Goal: Transaction & Acquisition: Purchase product/service

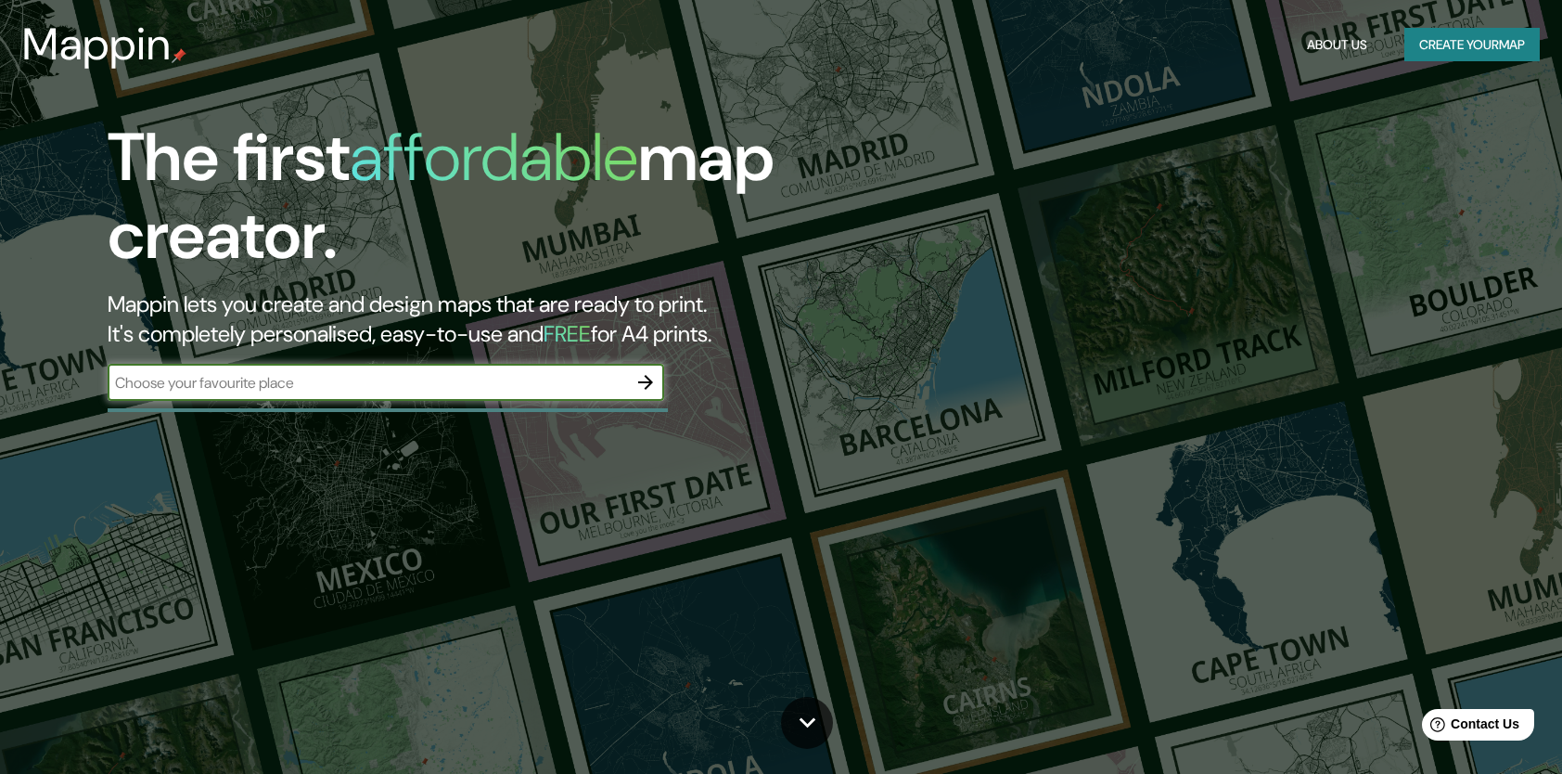
click at [486, 376] on input "text" at bounding box center [367, 382] width 519 height 21
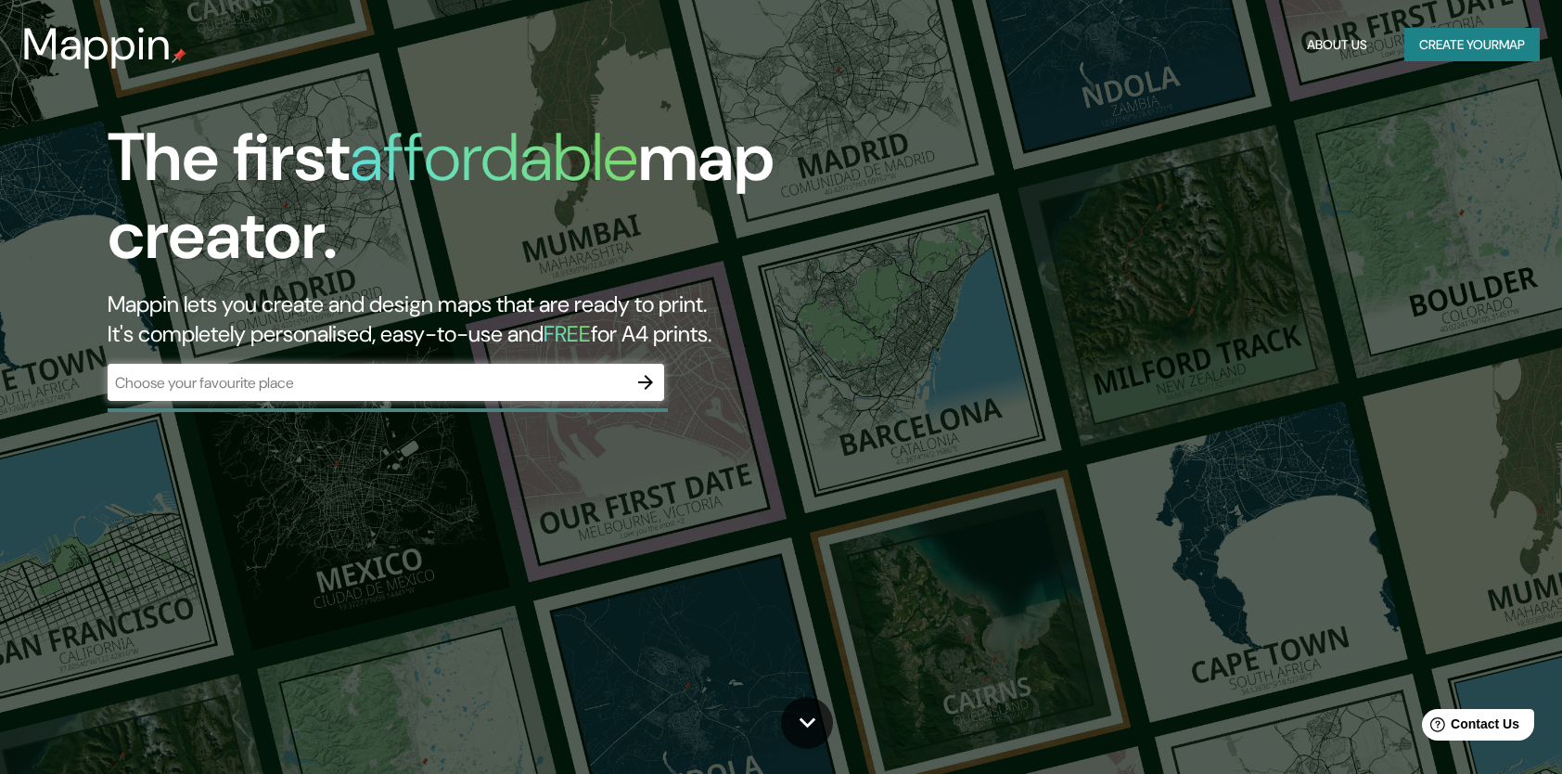
click at [662, 577] on div "The first affordable map creator. Mappin lets you create and design maps that a…" at bounding box center [781, 387] width 1562 height 774
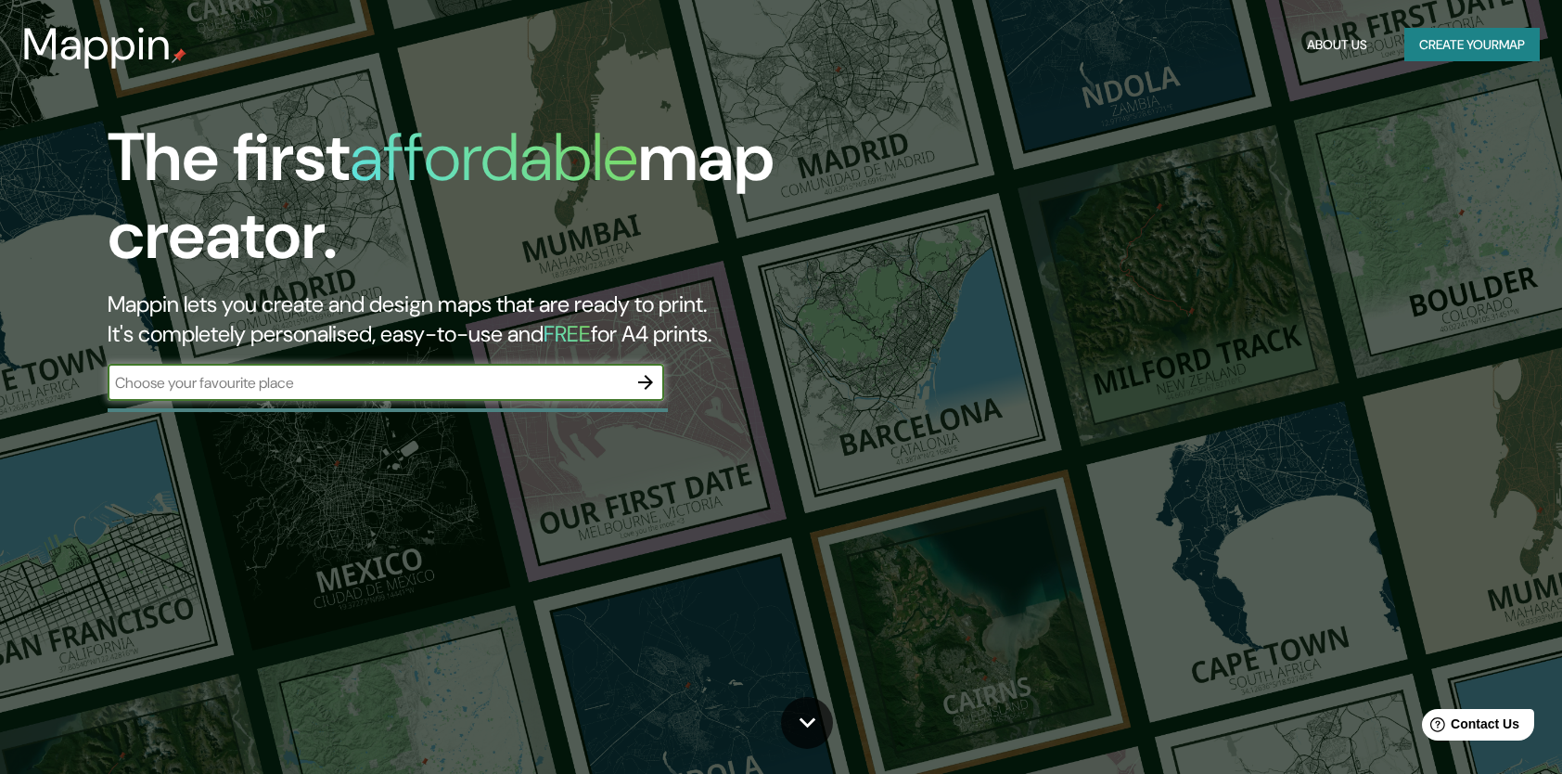
click at [446, 387] on input "text" at bounding box center [367, 382] width 519 height 21
type input "Puebla"
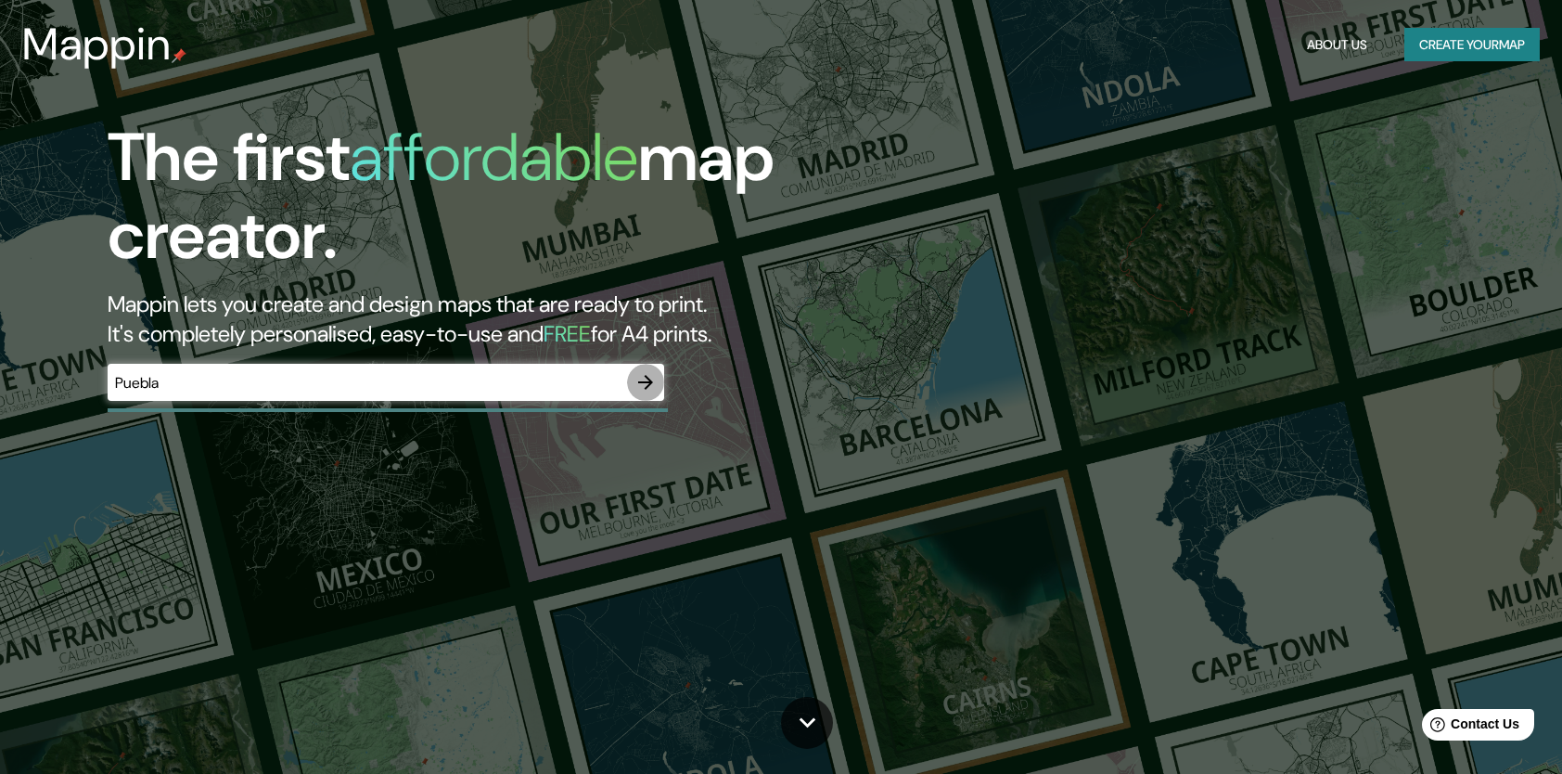
click at [648, 382] on icon "button" at bounding box center [645, 382] width 15 height 15
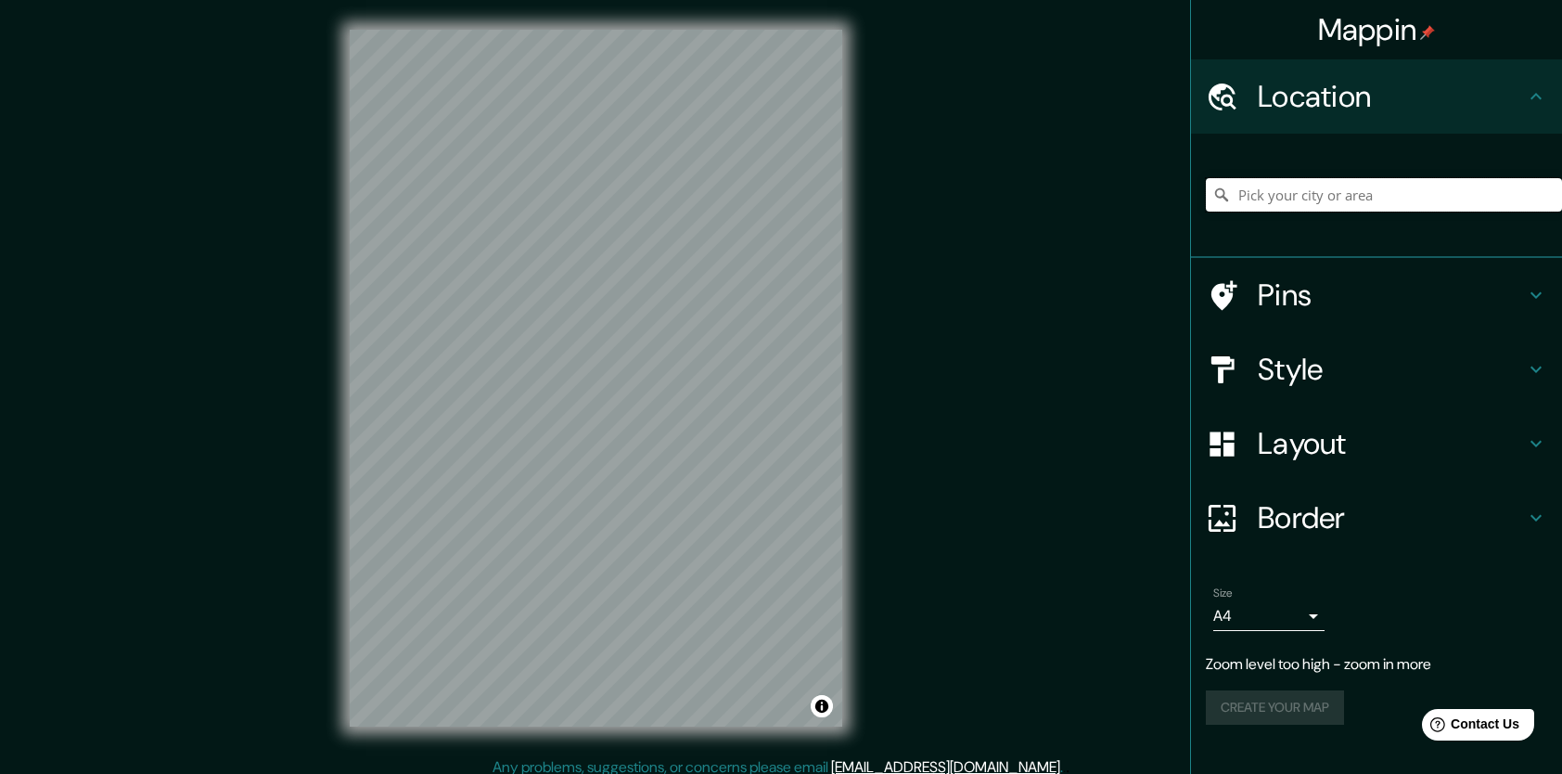
click at [1281, 206] on input "Pick your city or area" at bounding box center [1384, 194] width 356 height 33
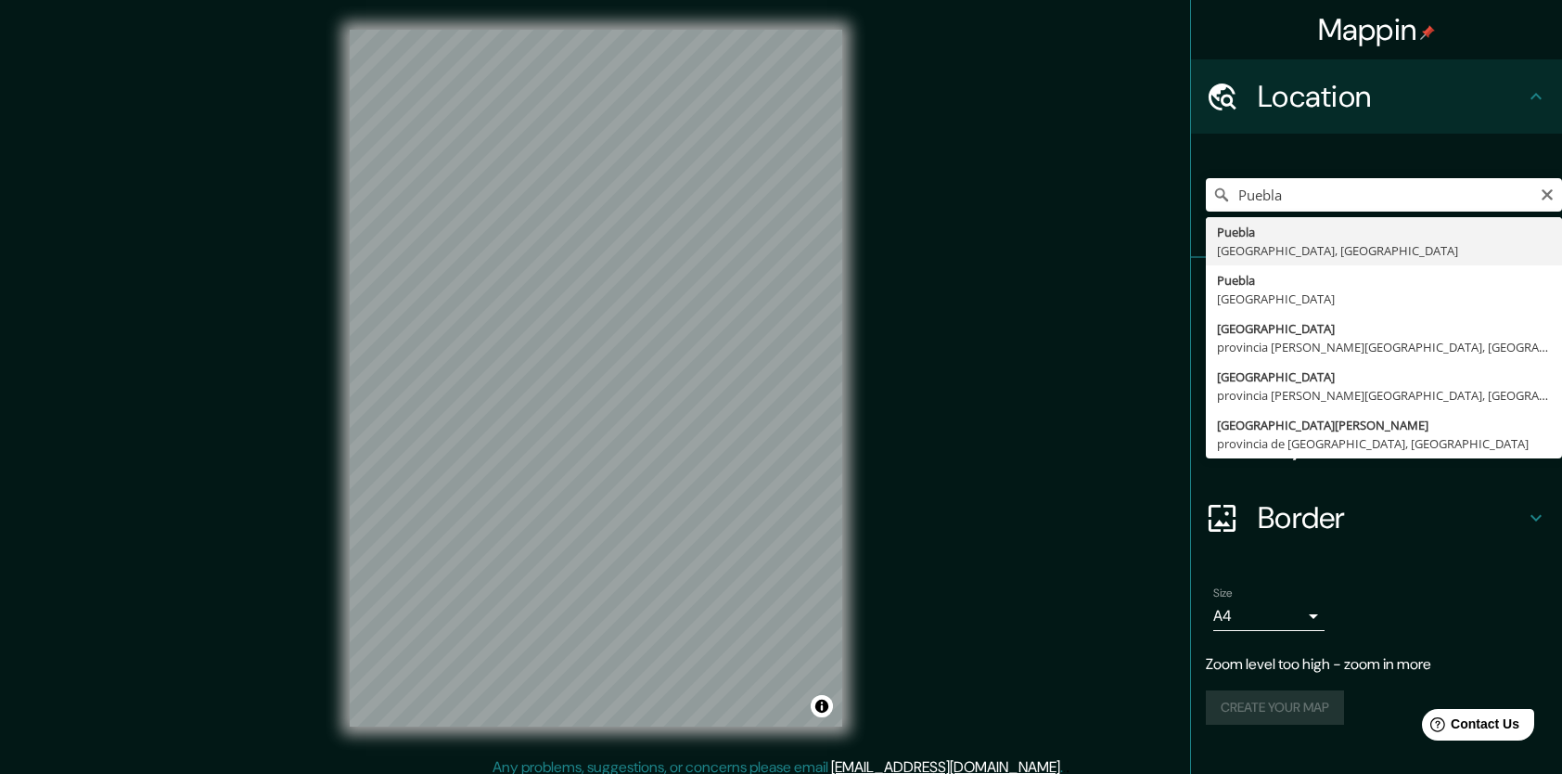
type input "[GEOGRAPHIC_DATA], [GEOGRAPHIC_DATA], [GEOGRAPHIC_DATA]"
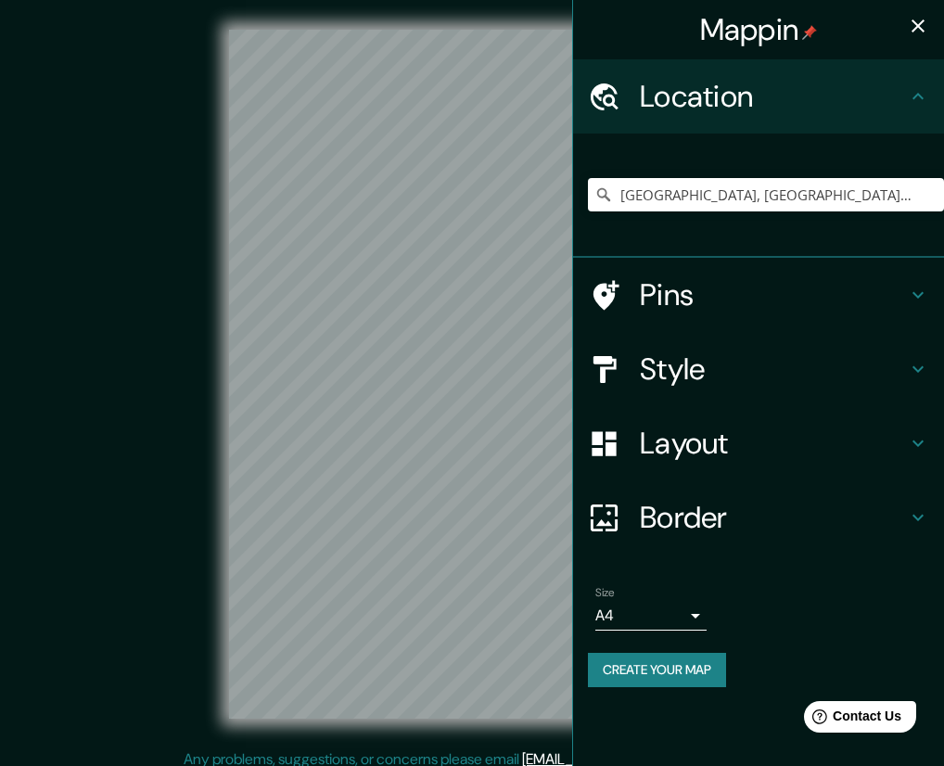
click at [222, 346] on div "© Mapbox © OpenStreetMap Improve this map" at bounding box center [472, 374] width 850 height 689
drag, startPoint x: 153, startPoint y: 352, endPoint x: 87, endPoint y: 361, distance: 66.5
click at [87, 361] on div "© Mapbox © OpenStreetMap Improve this map" at bounding box center [472, 374] width 850 height 689
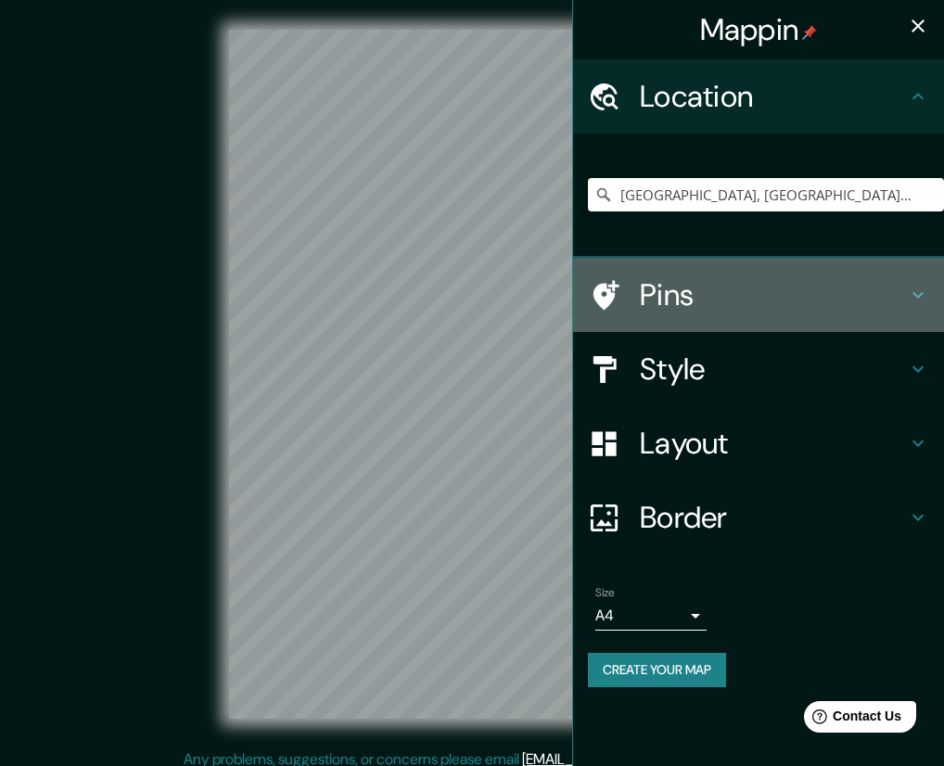
click at [649, 301] on h4 "Pins" at bounding box center [773, 294] width 267 height 37
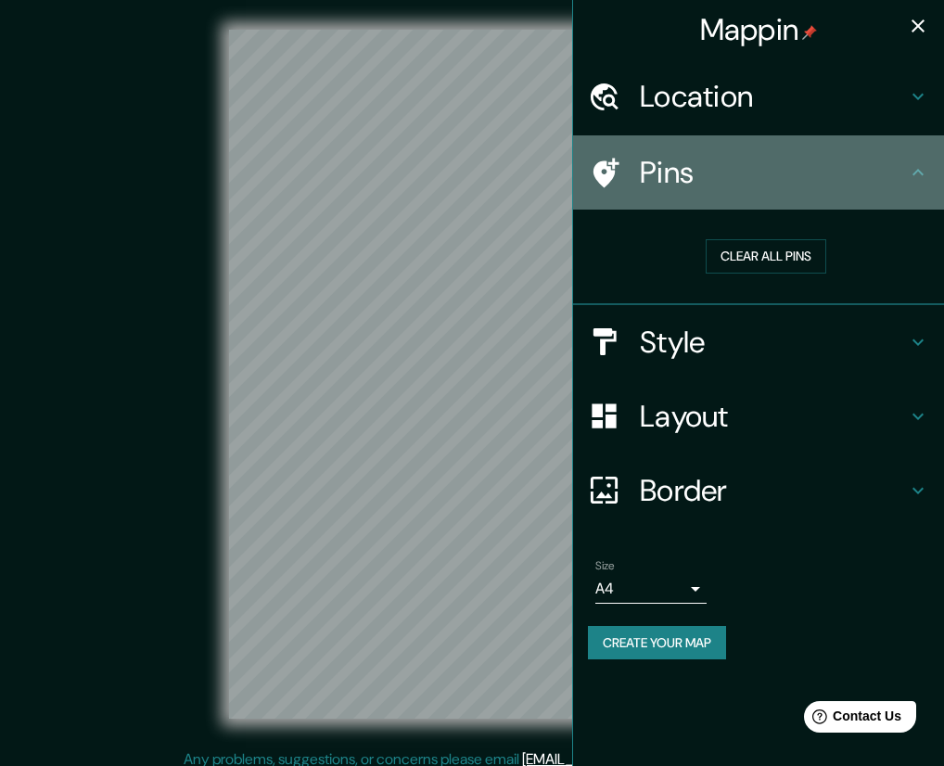
click at [714, 183] on h4 "Pins" at bounding box center [773, 172] width 267 height 37
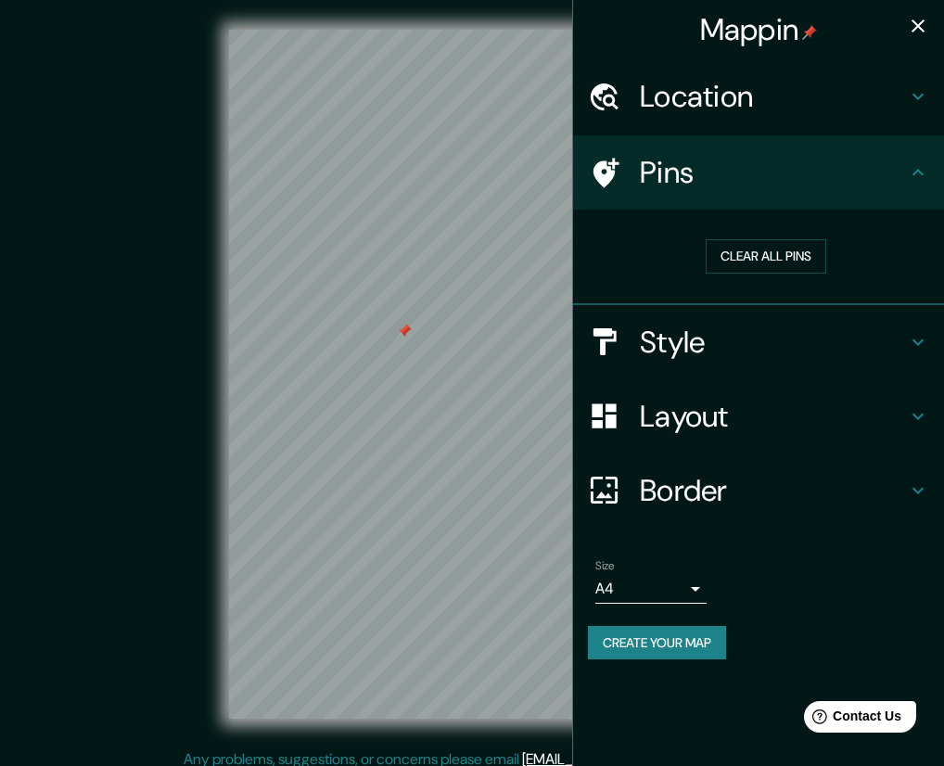
click at [401, 336] on div at bounding box center [404, 331] width 15 height 15
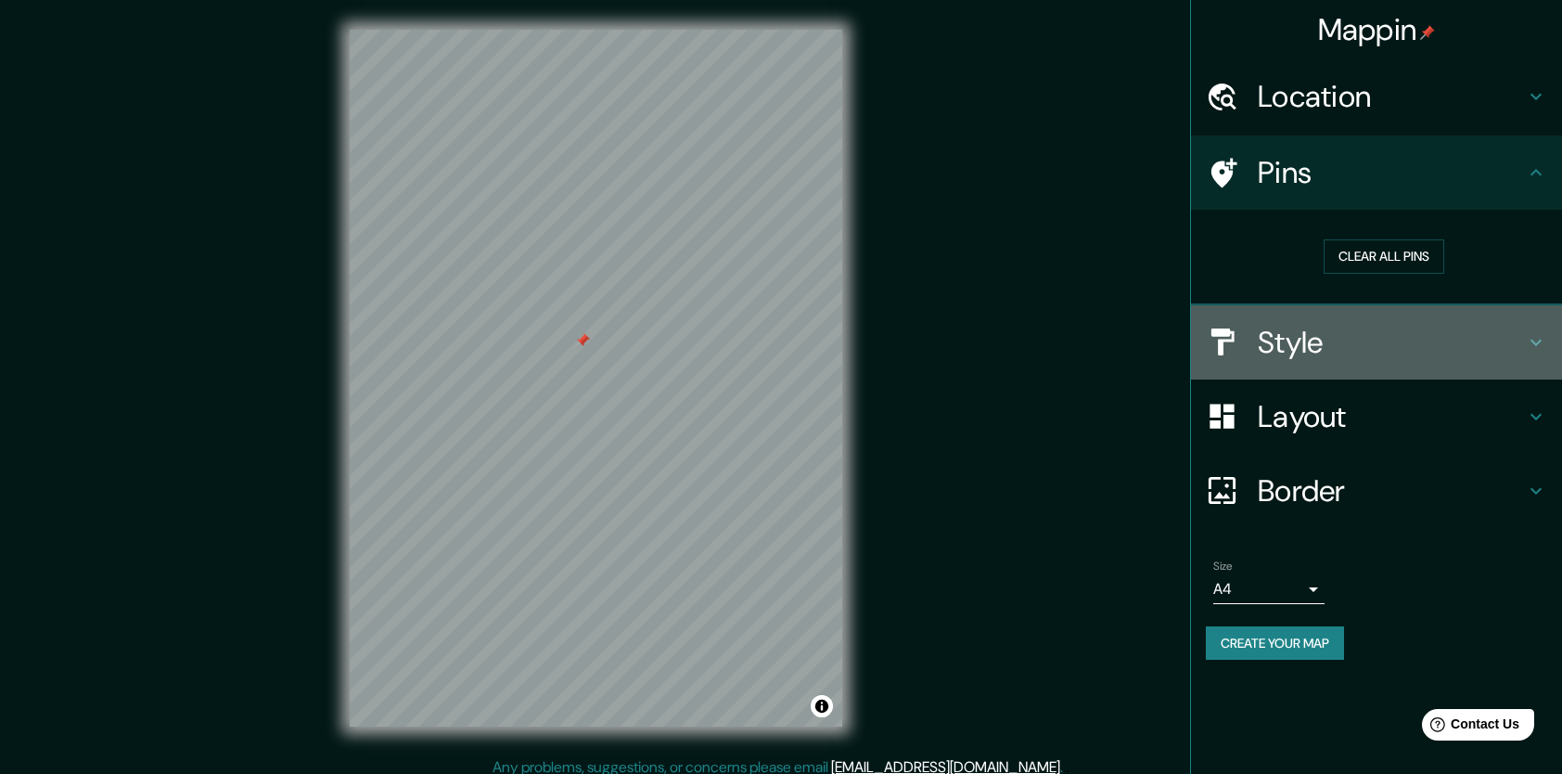
click at [1393, 352] on h4 "Style" at bounding box center [1391, 342] width 267 height 37
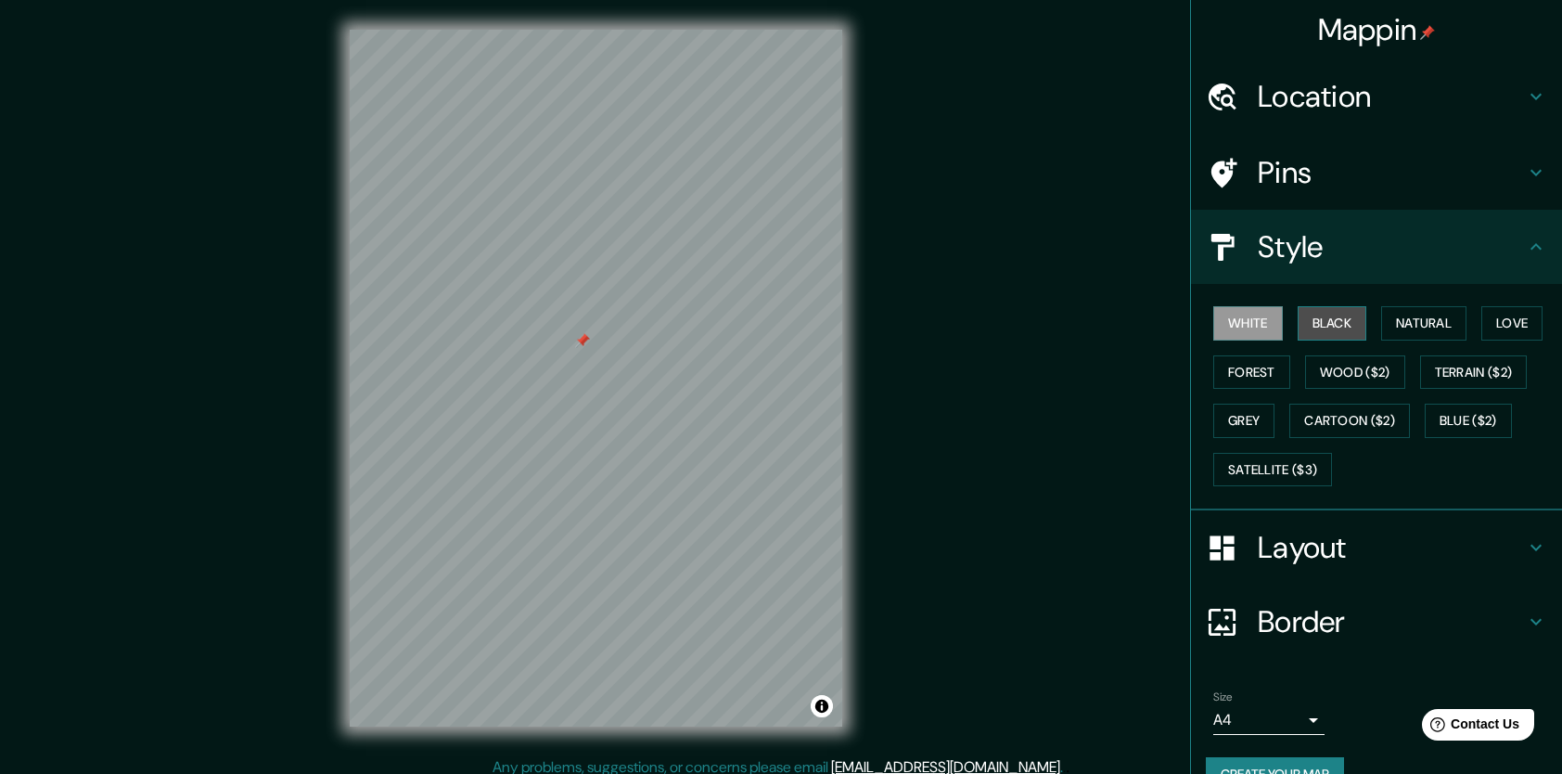
click at [1326, 310] on button "Black" at bounding box center [1333, 323] width 70 height 34
click at [1401, 322] on button "Natural" at bounding box center [1423, 323] width 85 height 34
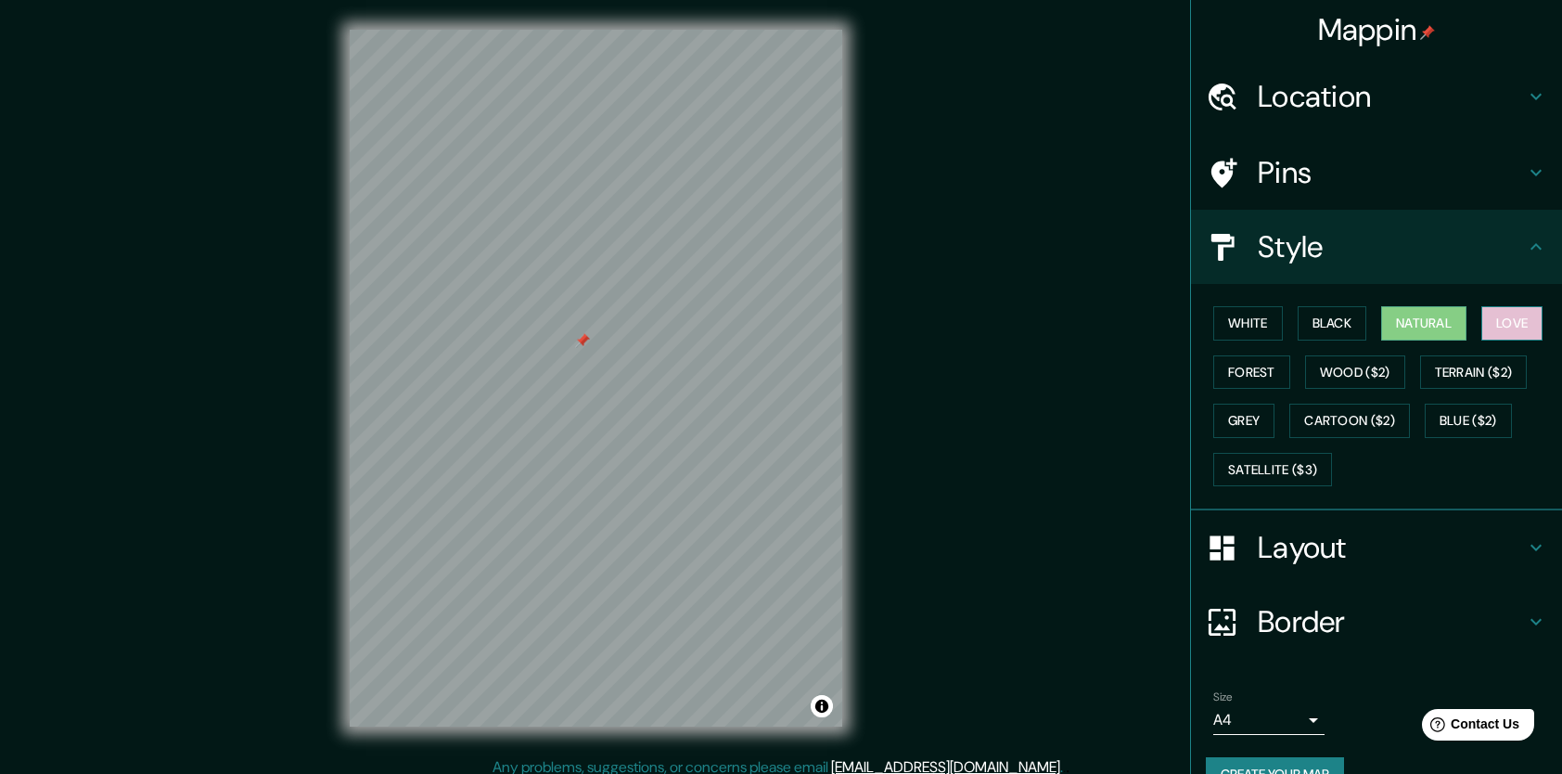
click at [1501, 321] on button "Love" at bounding box center [1511, 323] width 61 height 34
click at [1459, 381] on button "Terrain ($2)" at bounding box center [1474, 372] width 108 height 34
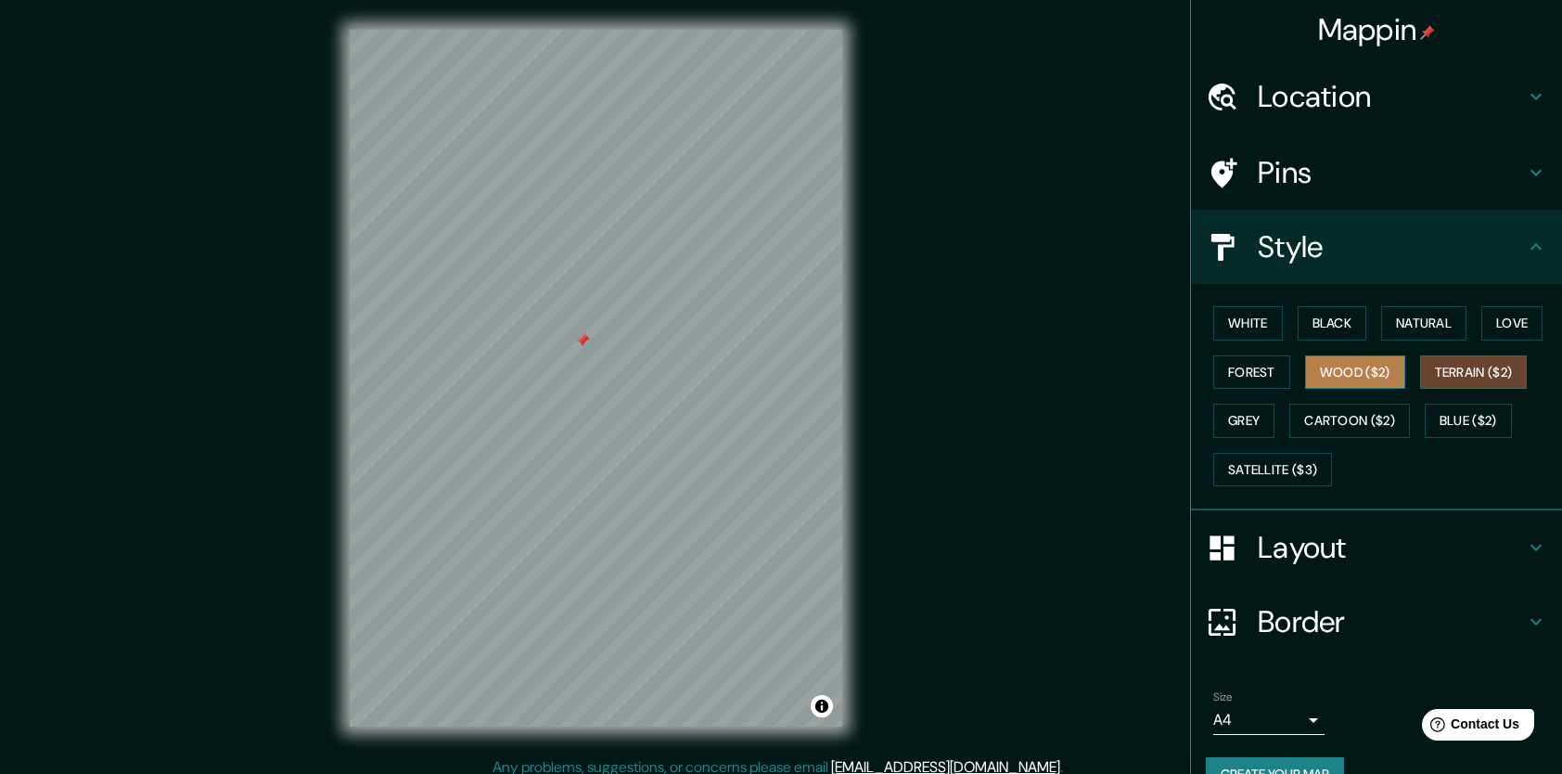
click at [1352, 373] on button "Wood ($2)" at bounding box center [1355, 372] width 100 height 34
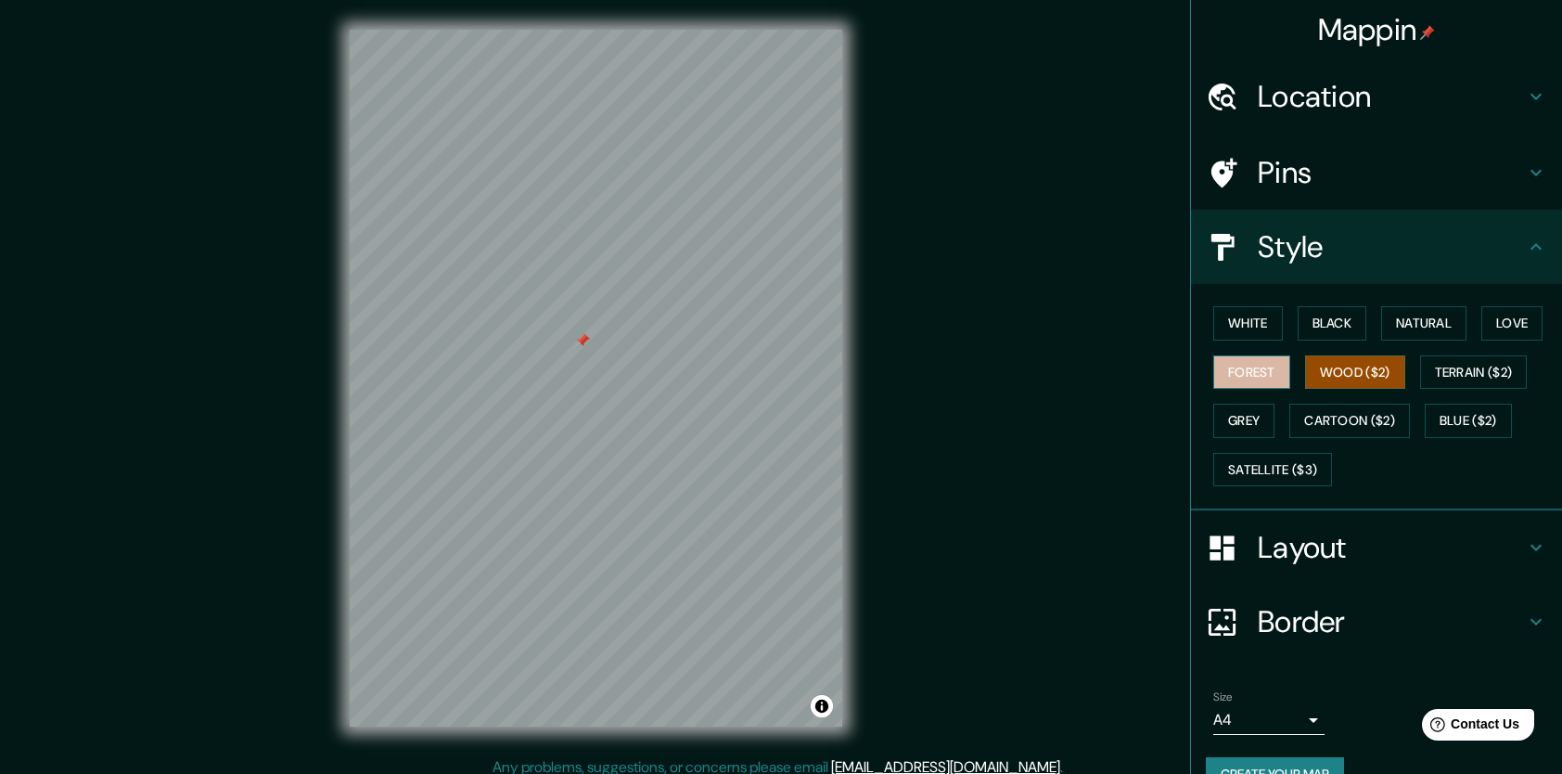
click at [1243, 375] on button "Forest" at bounding box center [1251, 372] width 77 height 34
click at [1221, 414] on button "Grey" at bounding box center [1243, 421] width 61 height 34
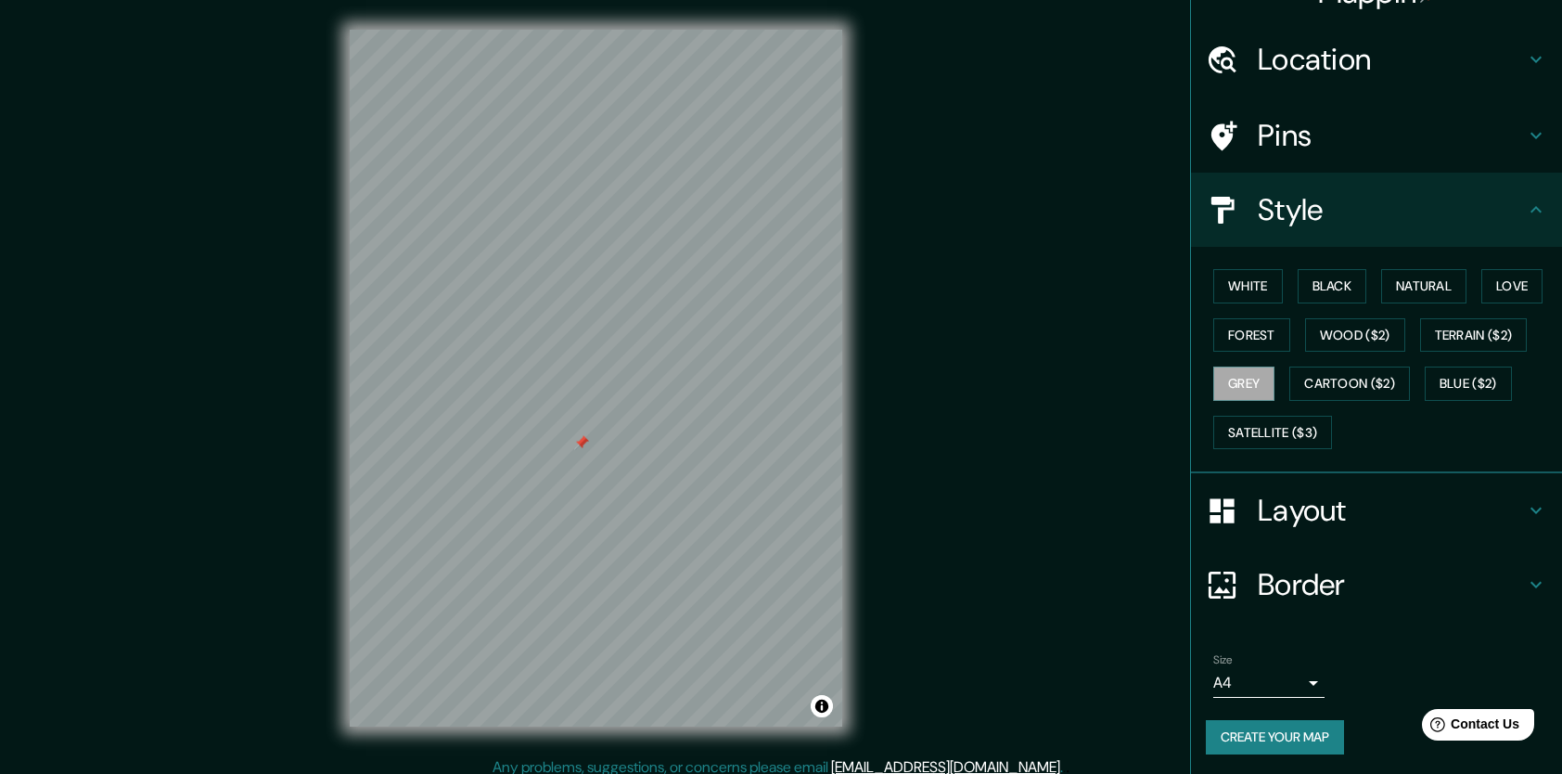
click at [1315, 511] on h4 "Layout" at bounding box center [1391, 510] width 267 height 37
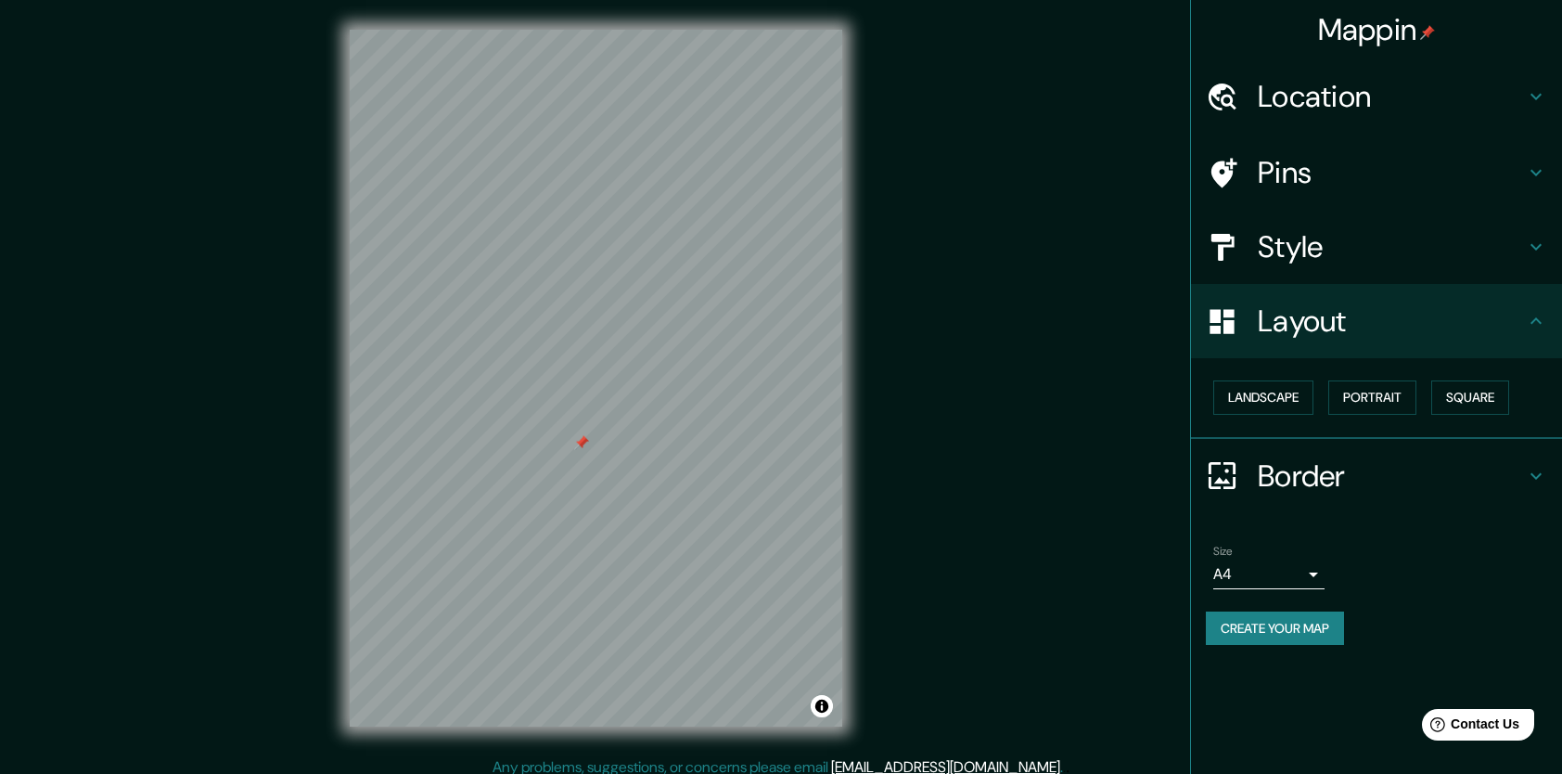
scroll to position [11, 0]
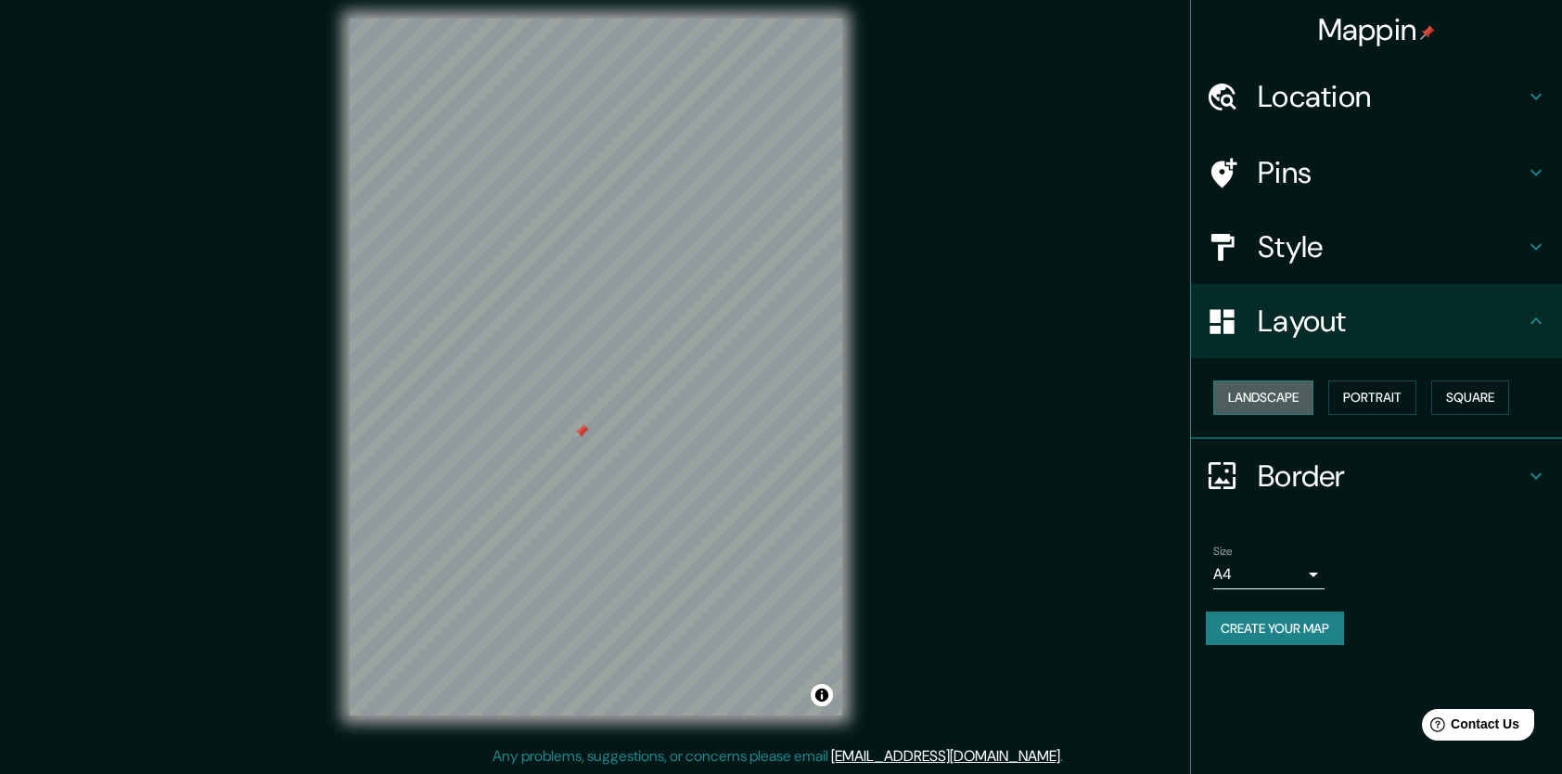
click at [1280, 393] on button "Landscape" at bounding box center [1263, 397] width 100 height 34
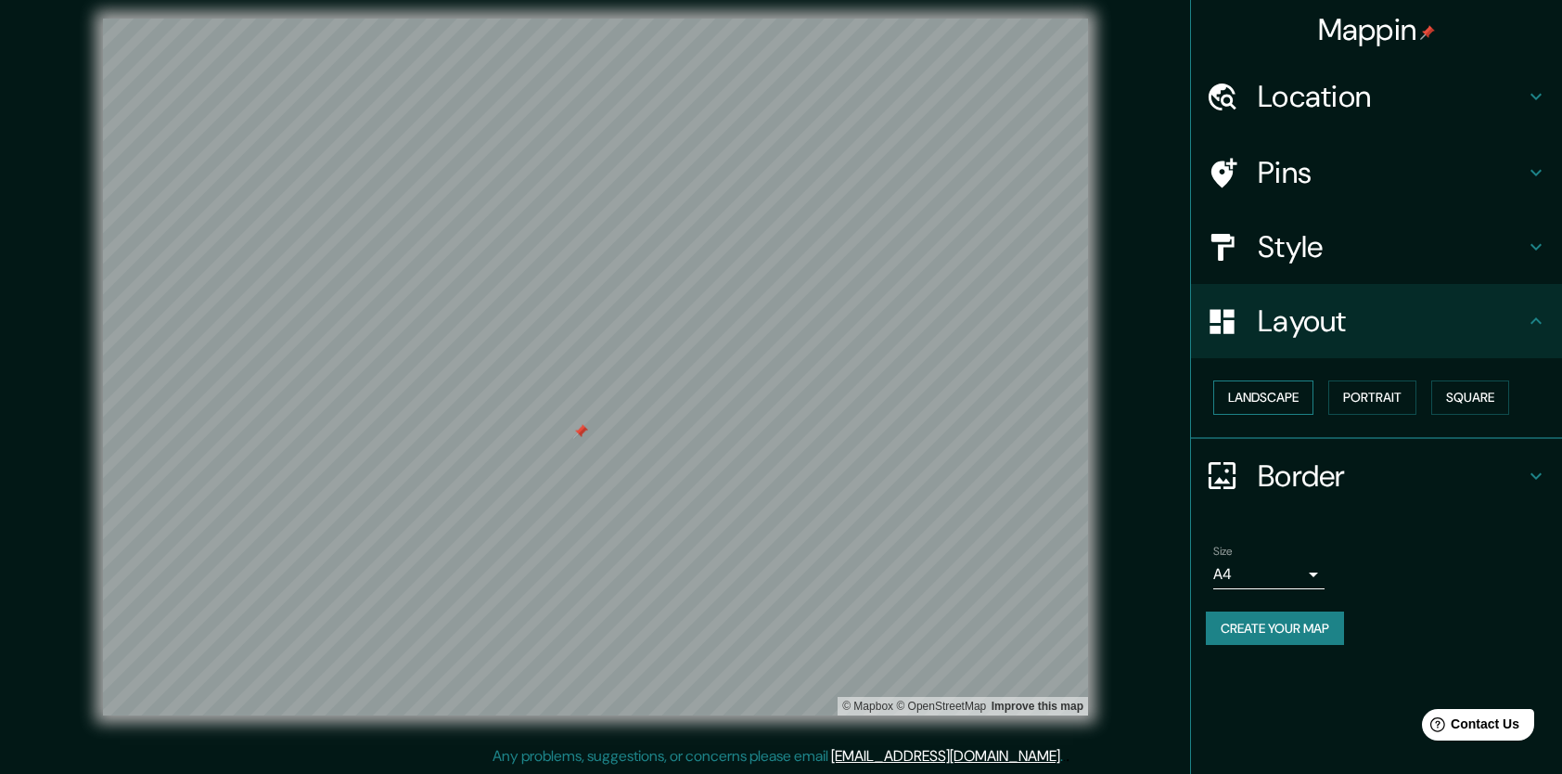
click at [1280, 393] on button "Landscape" at bounding box center [1263, 397] width 100 height 34
click at [1416, 410] on button "Portrait" at bounding box center [1372, 397] width 88 height 34
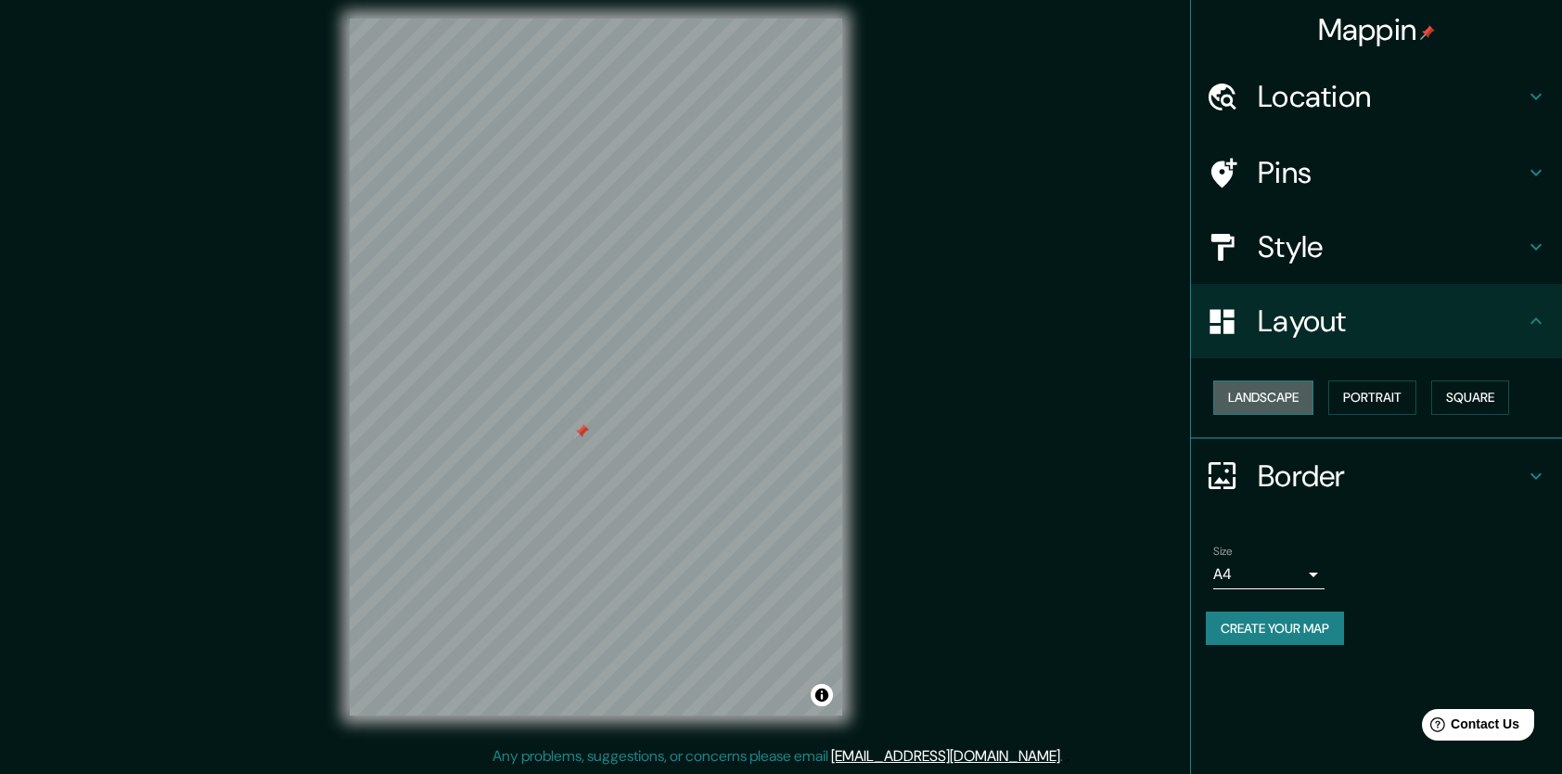
click at [1265, 404] on button "Landscape" at bounding box center [1263, 397] width 100 height 34
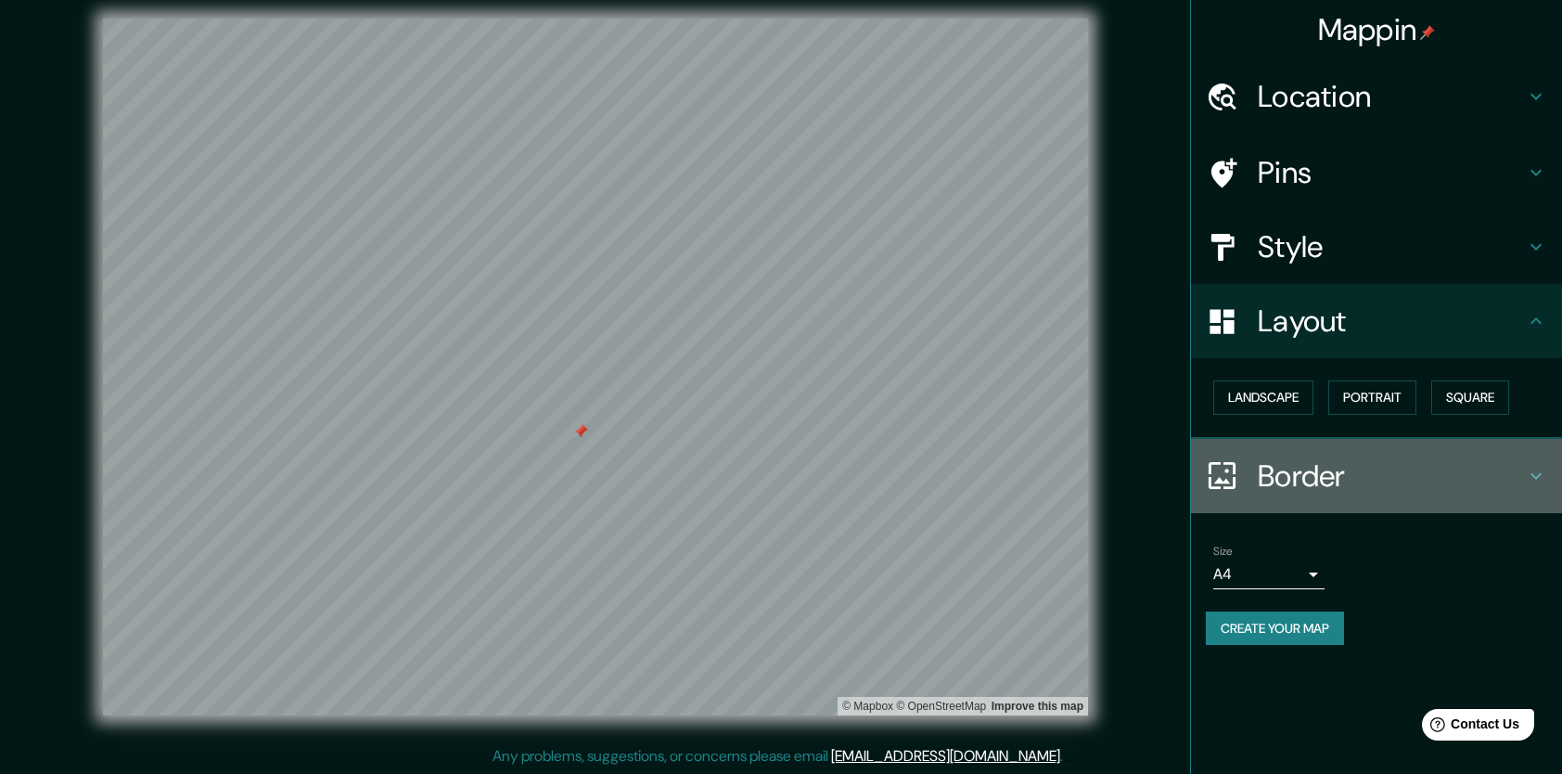
click at [1388, 478] on h4 "Border" at bounding box center [1391, 475] width 267 height 37
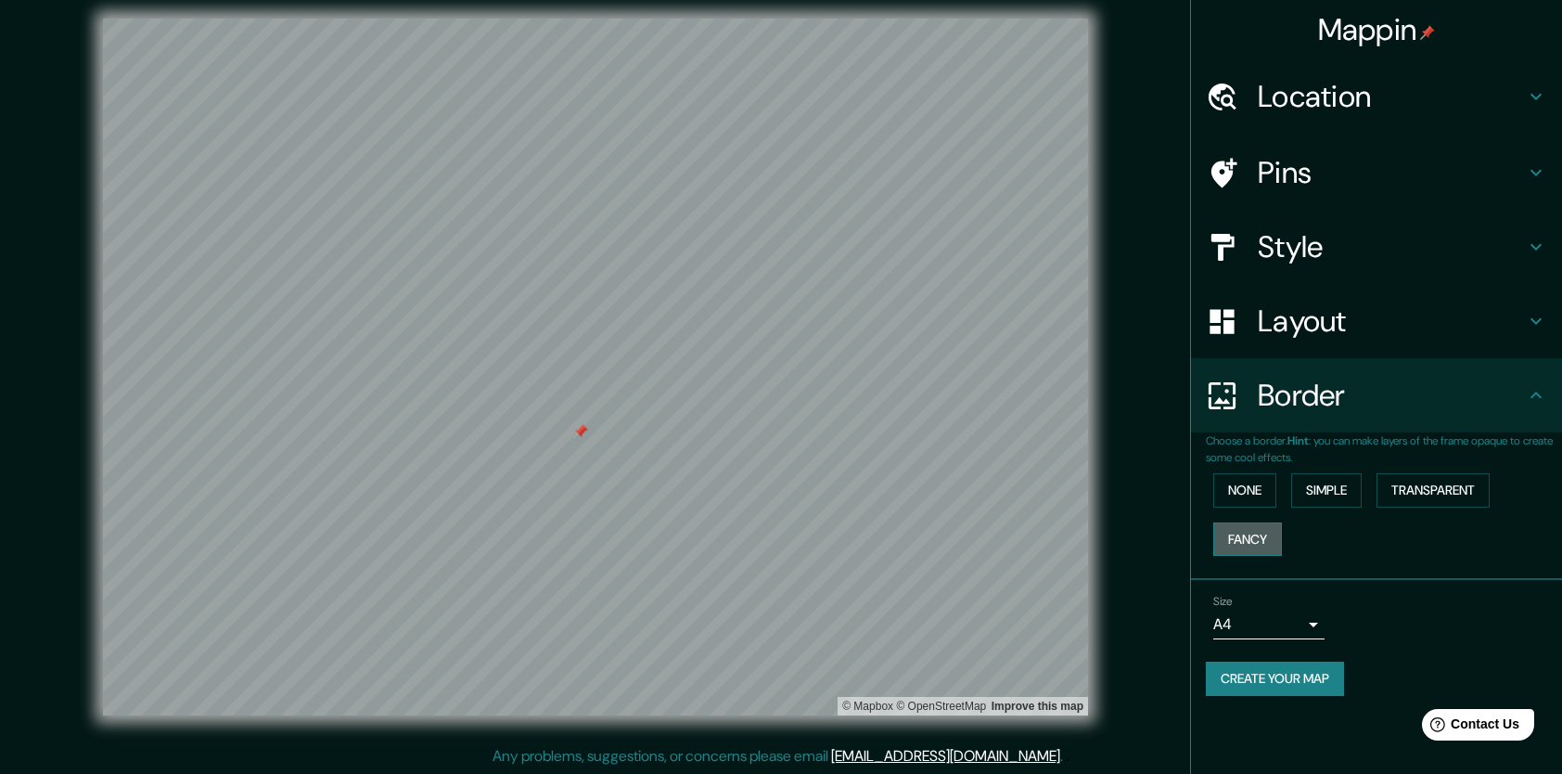
click at [1265, 534] on button "Fancy" at bounding box center [1247, 539] width 69 height 34
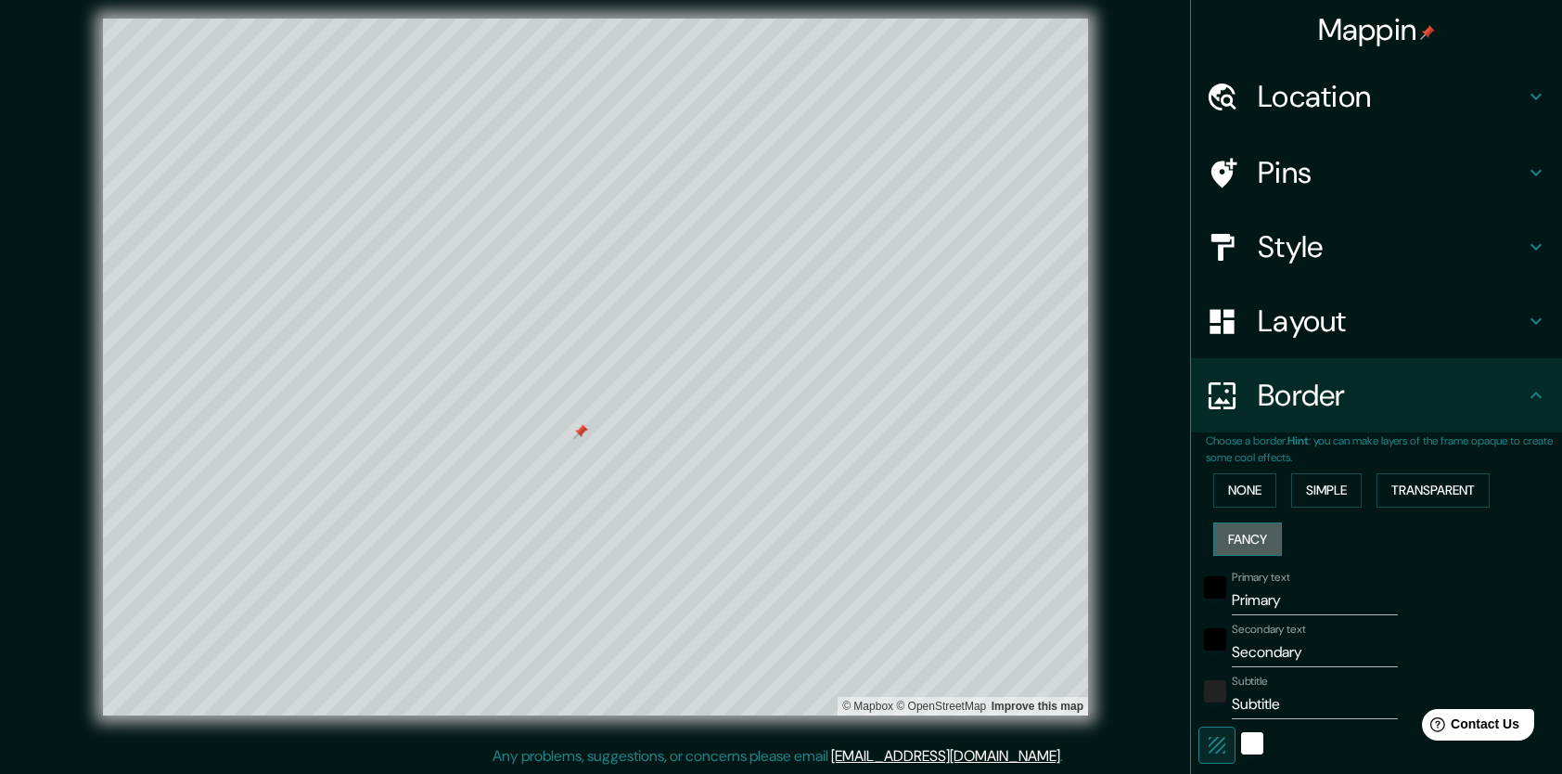
click at [1265, 534] on button "Fancy" at bounding box center [1247, 539] width 69 height 34
type input "425"
type input "85"
type input "42"
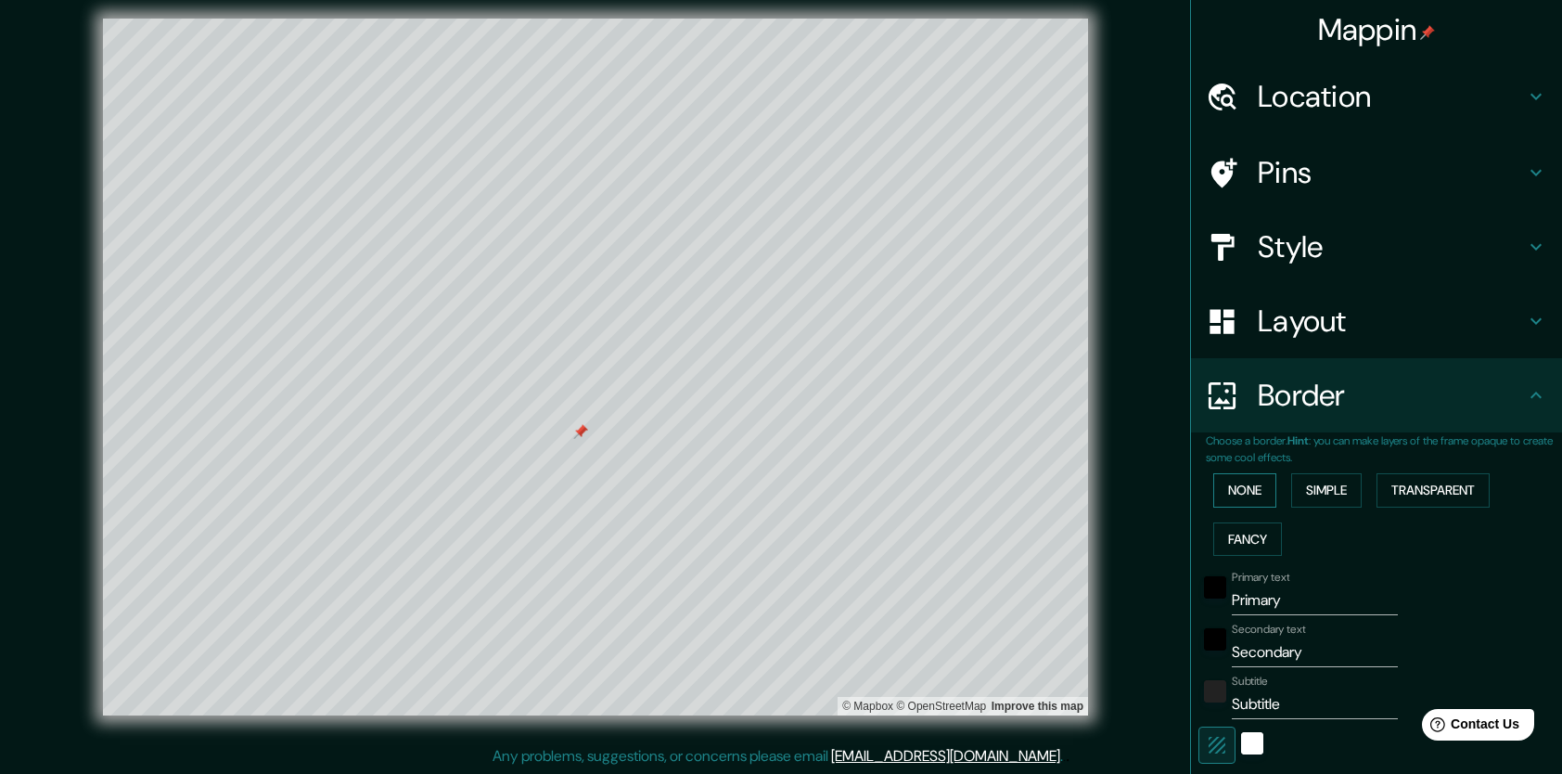
click at [1231, 473] on button "None" at bounding box center [1244, 490] width 63 height 34
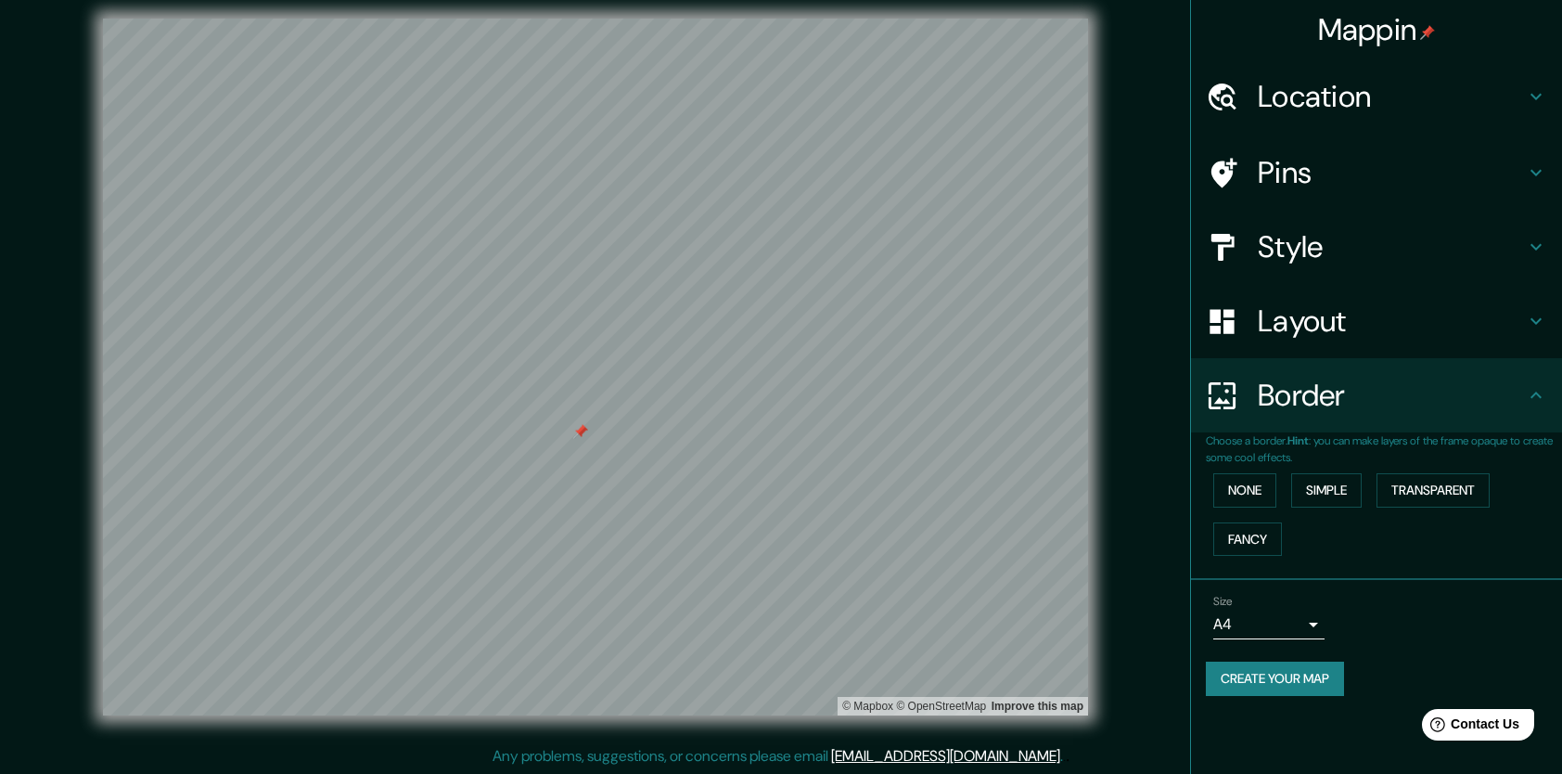
scroll to position [0, 0]
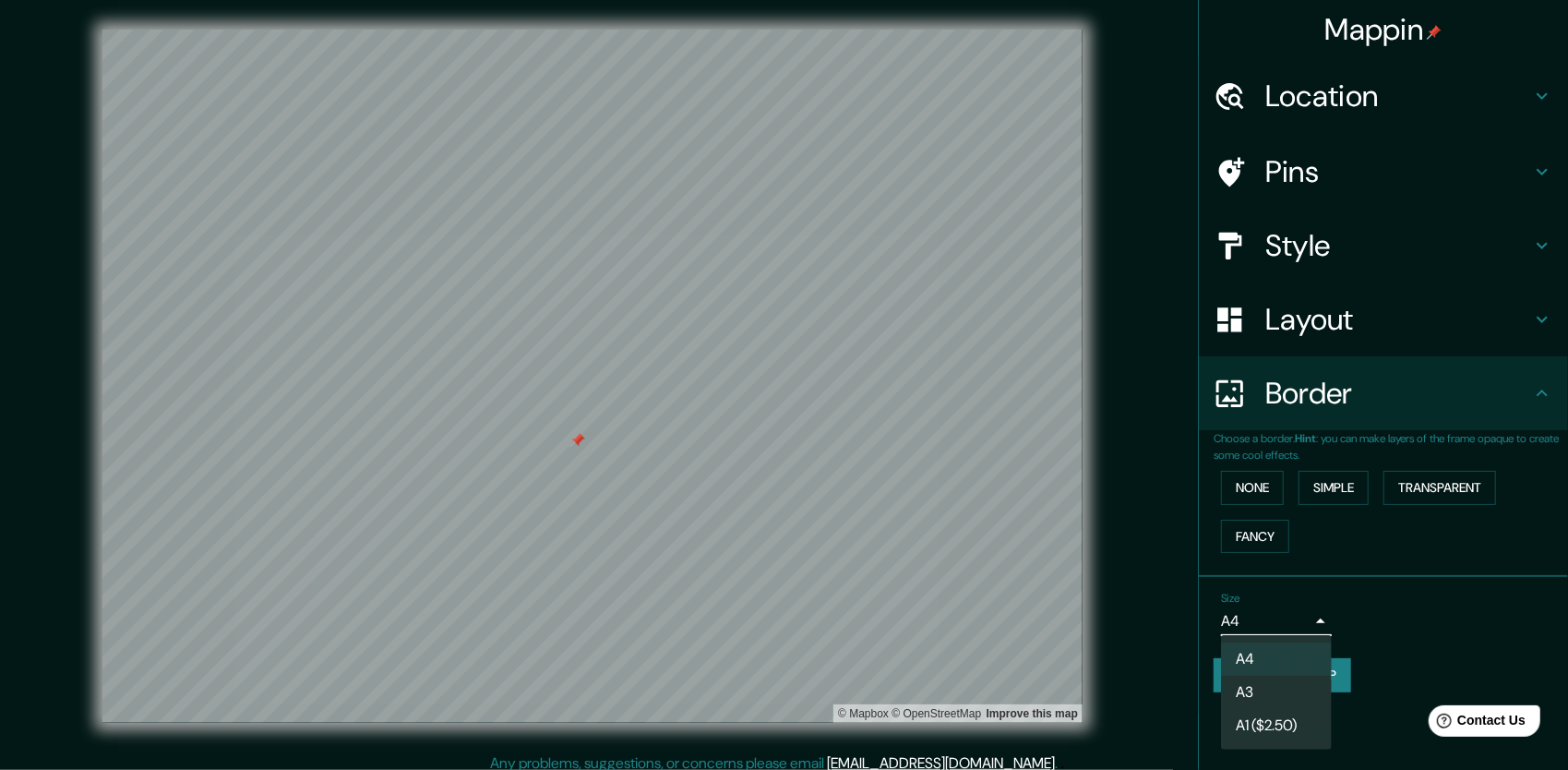
click at [1258, 618] on body "Mappin Location [GEOGRAPHIC_DATA], [GEOGRAPHIC_DATA], [GEOGRAPHIC_DATA] Pins St…" at bounding box center [784, 385] width 1568 height 770
click at [1425, 80] on div at bounding box center [784, 385] width 1568 height 770
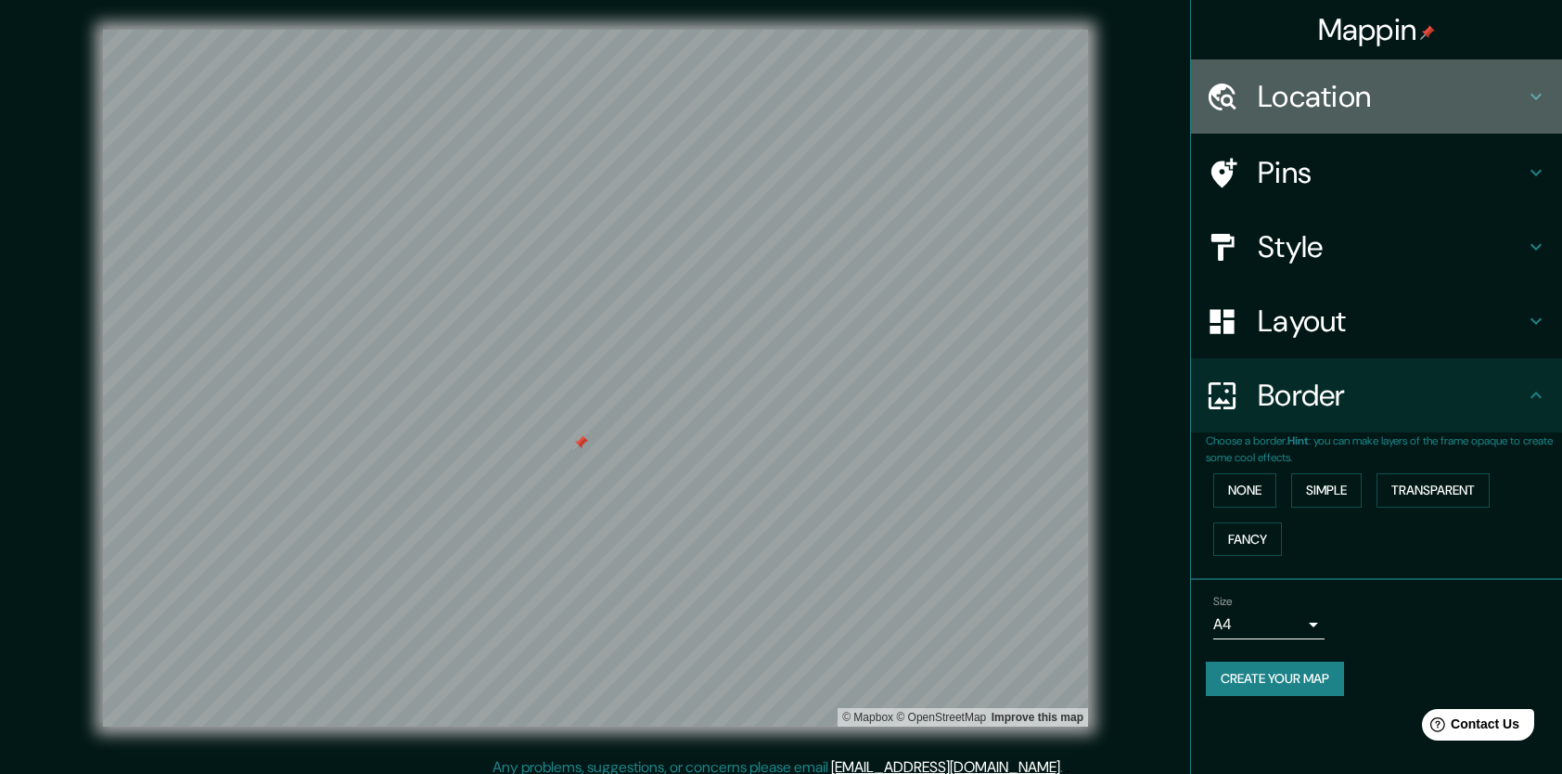
click at [1501, 116] on div "Location" at bounding box center [1376, 96] width 371 height 74
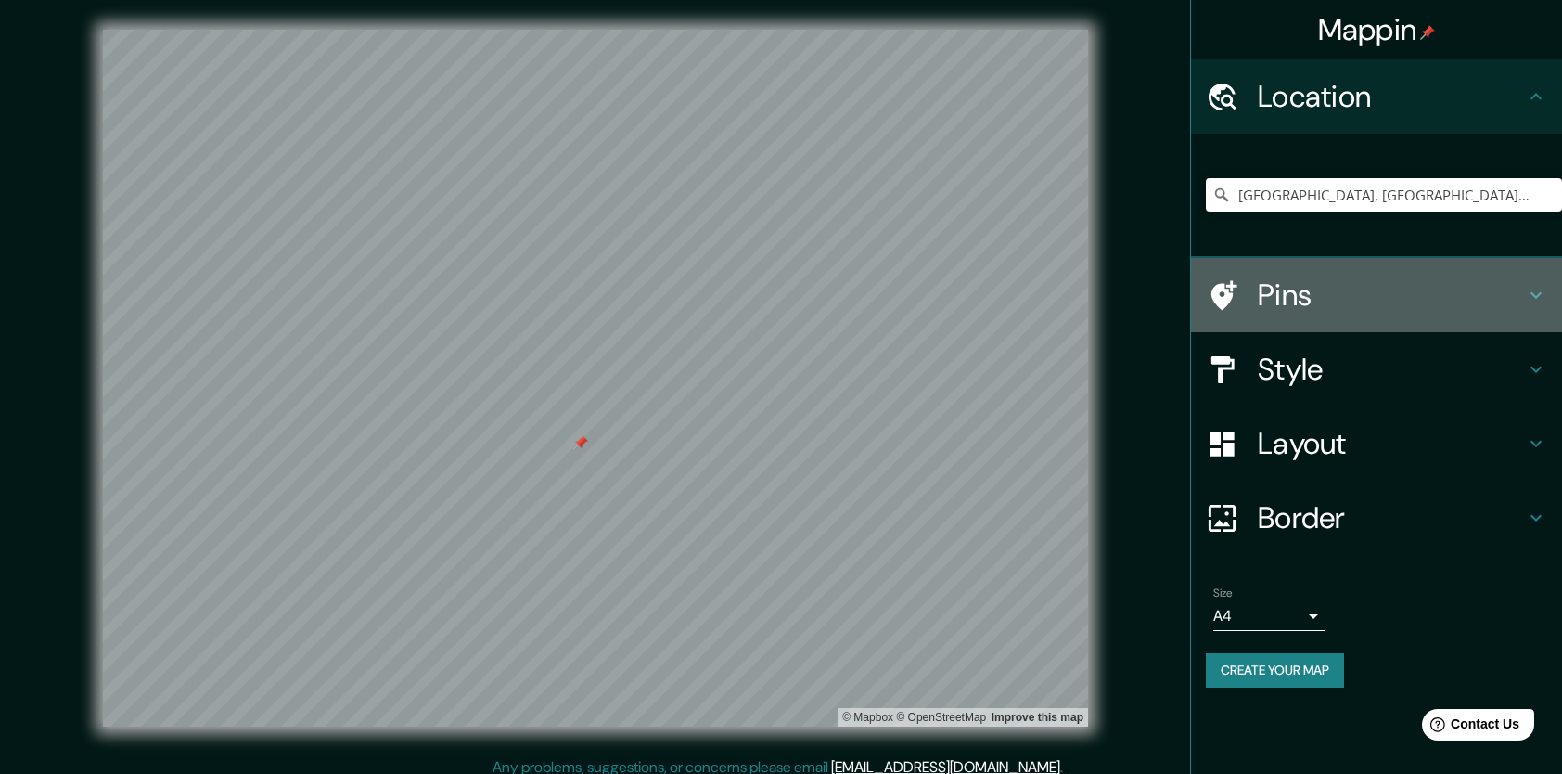
click at [1291, 306] on h4 "Pins" at bounding box center [1391, 294] width 267 height 37
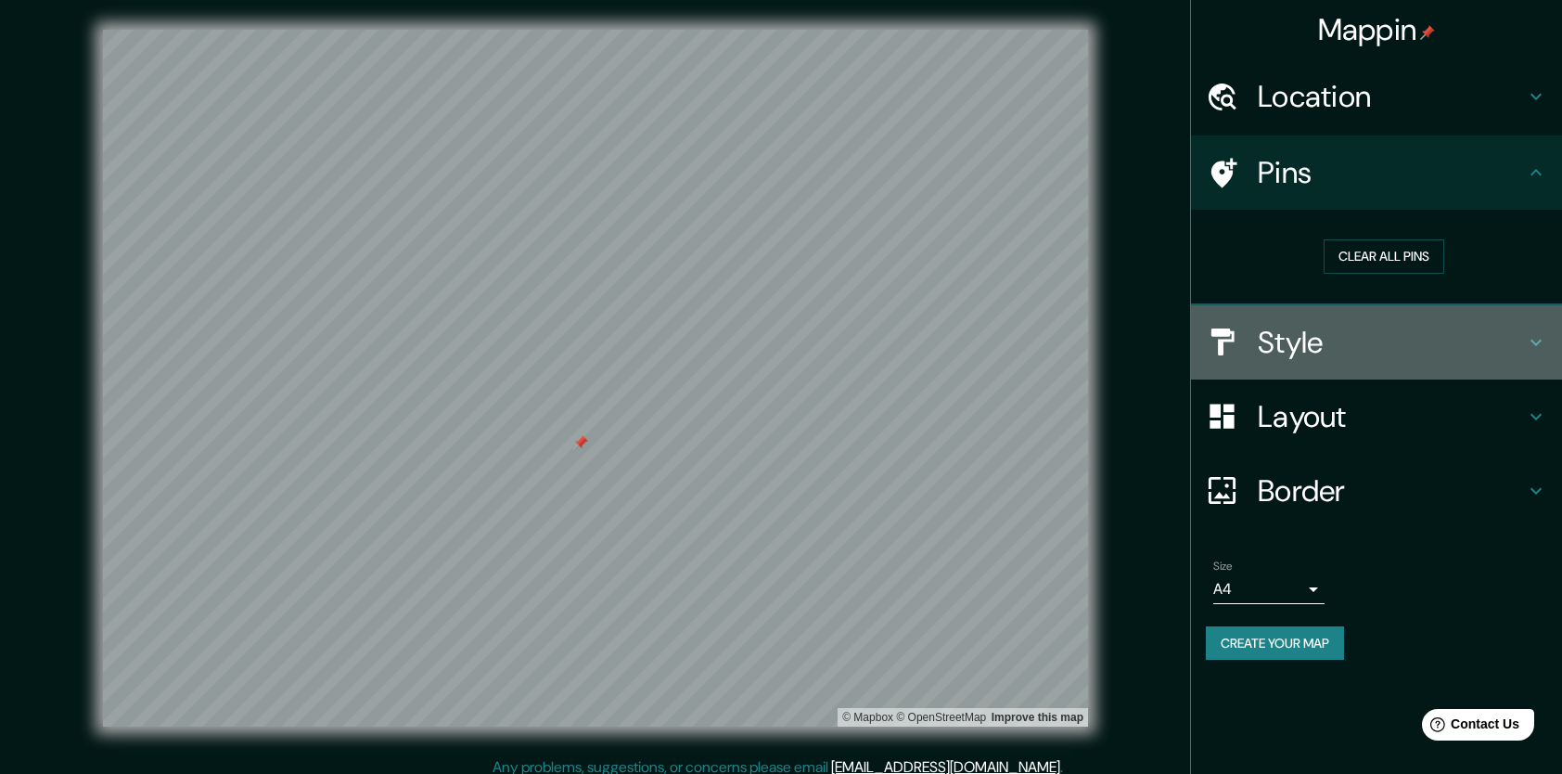
click at [1339, 374] on div "Style" at bounding box center [1376, 342] width 371 height 74
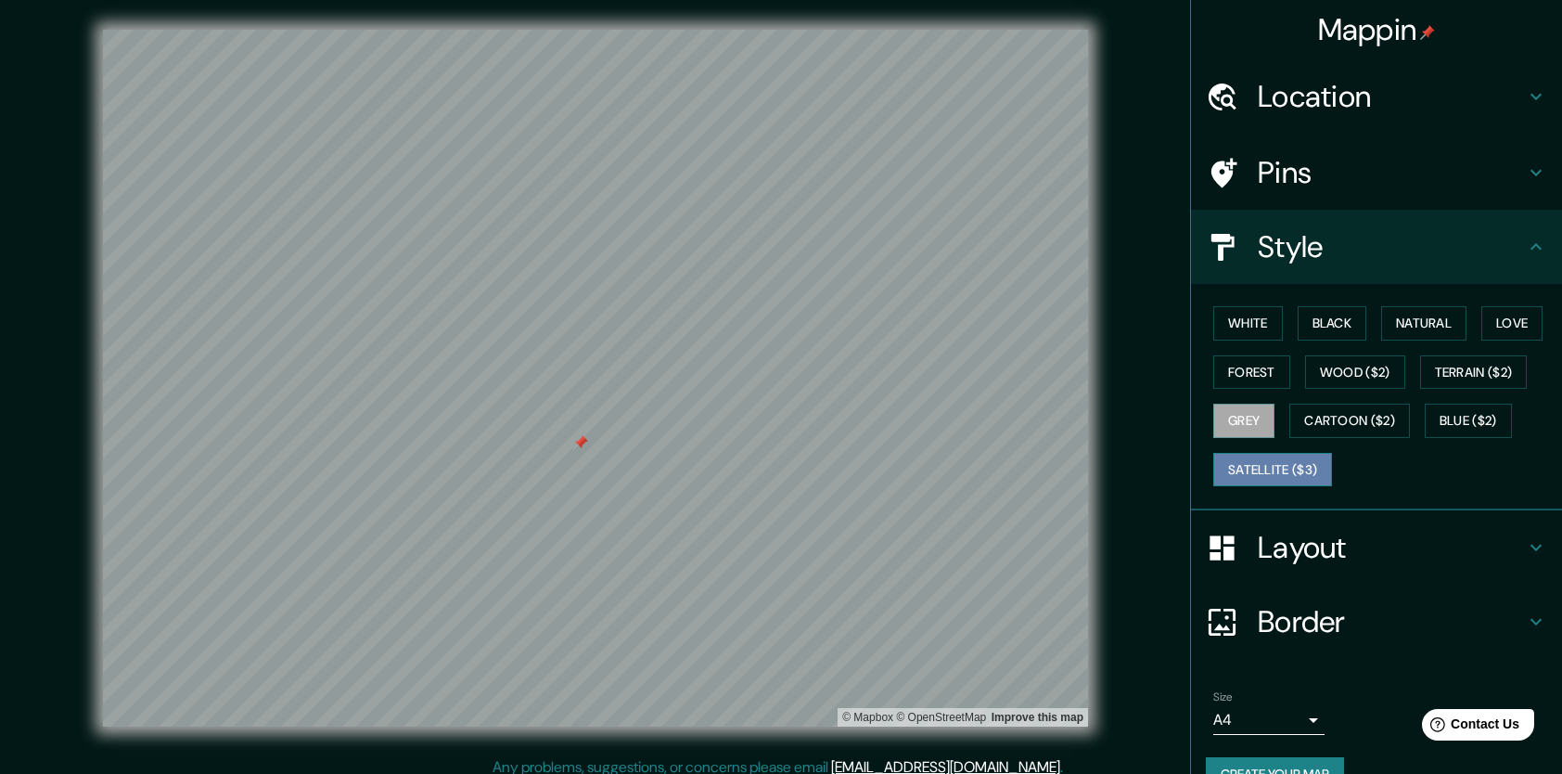
click at [1276, 468] on button "Satellite ($3)" at bounding box center [1272, 470] width 119 height 34
click at [1247, 416] on button "Grey" at bounding box center [1243, 421] width 61 height 34
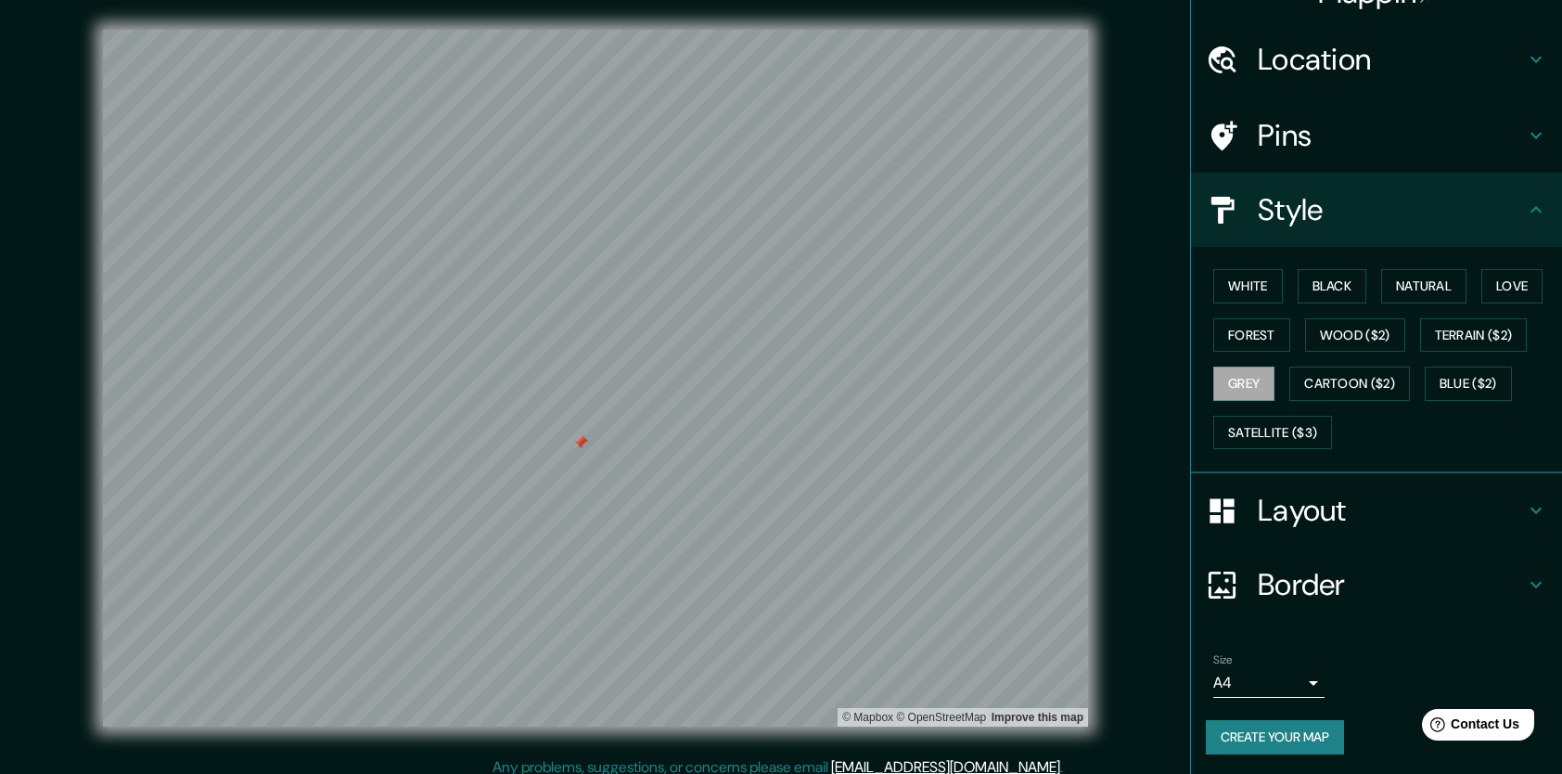
scroll to position [37, 0]
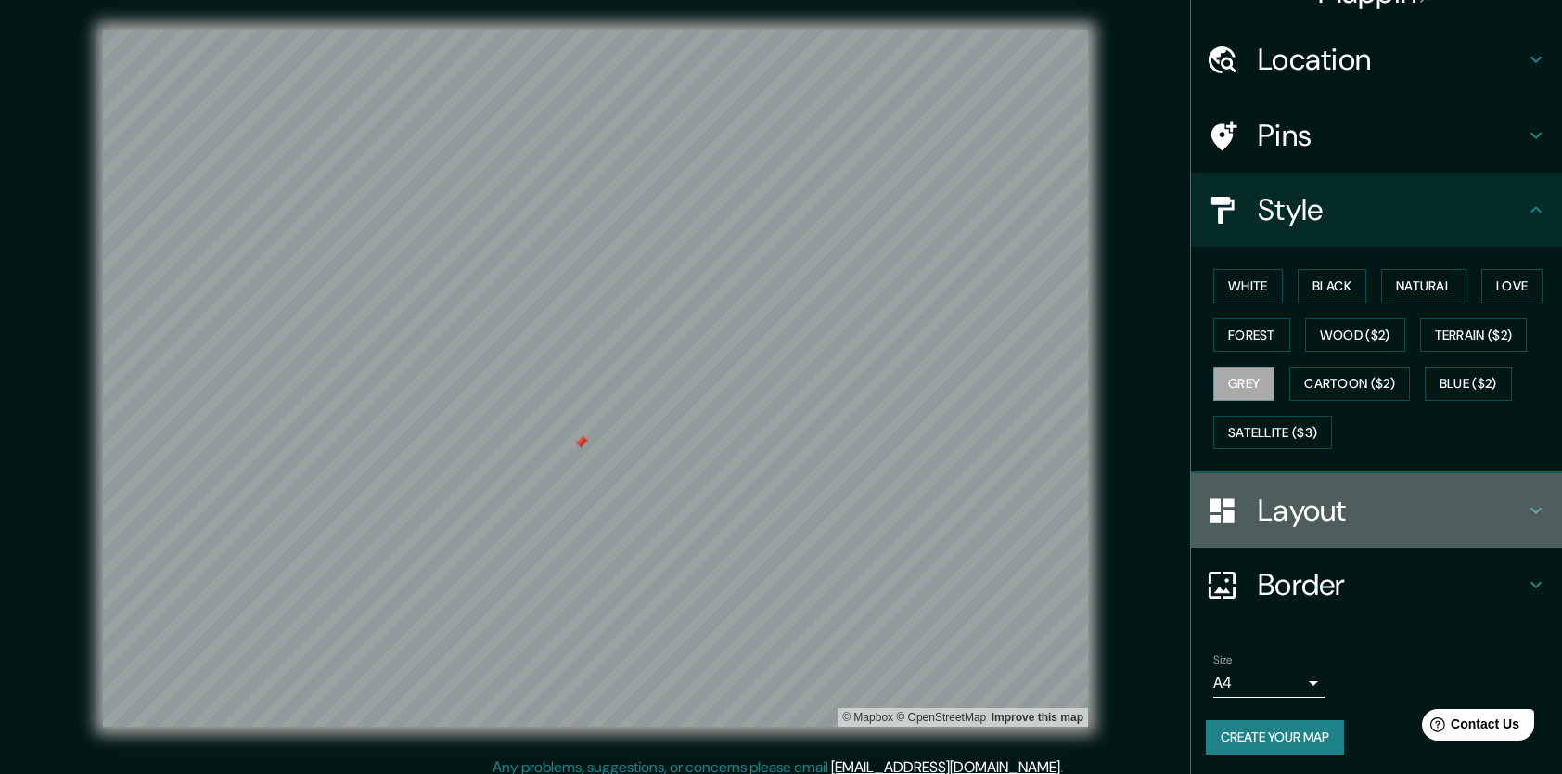
click at [1352, 508] on h4 "Layout" at bounding box center [1391, 510] width 267 height 37
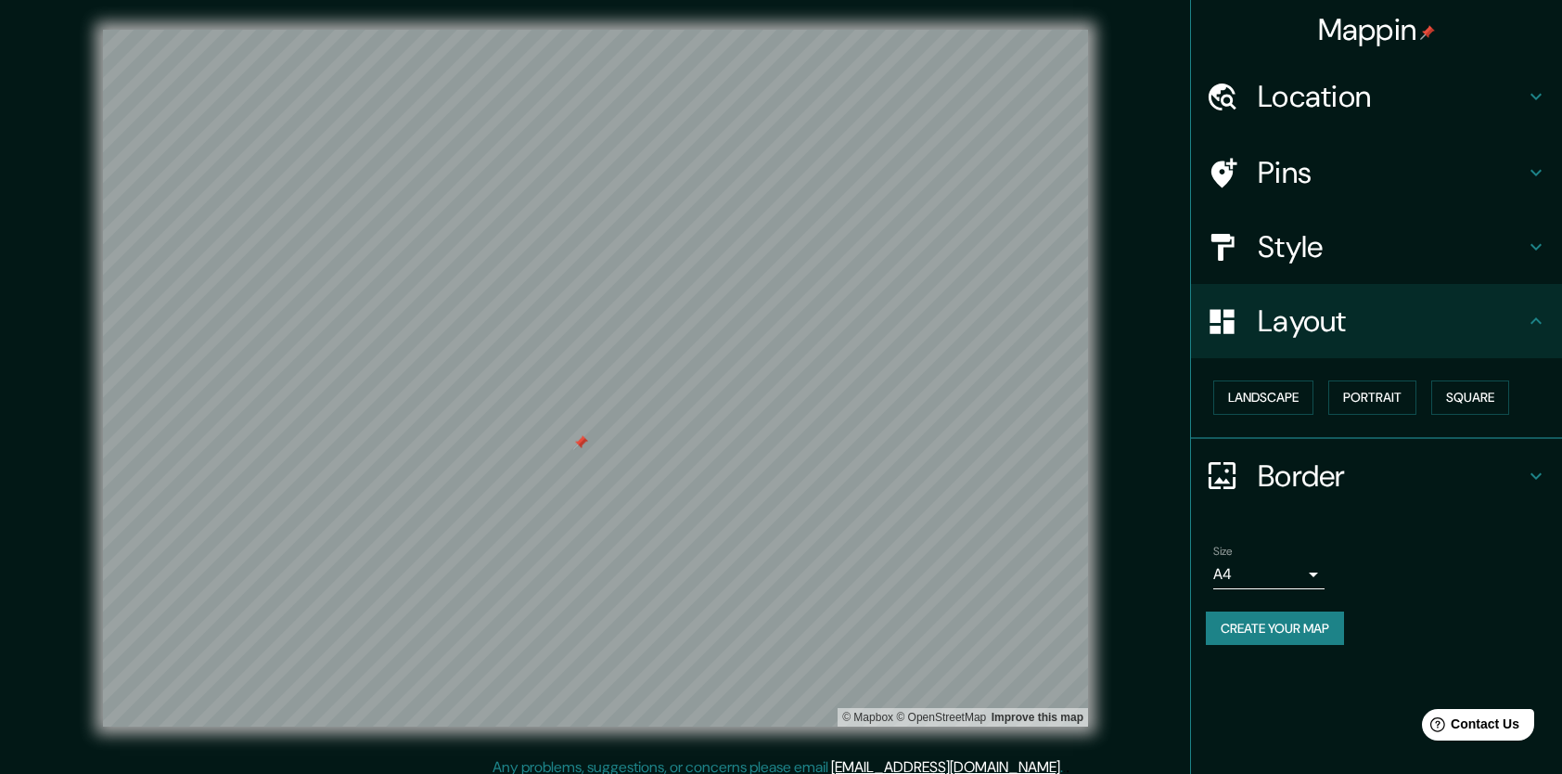
scroll to position [11, 0]
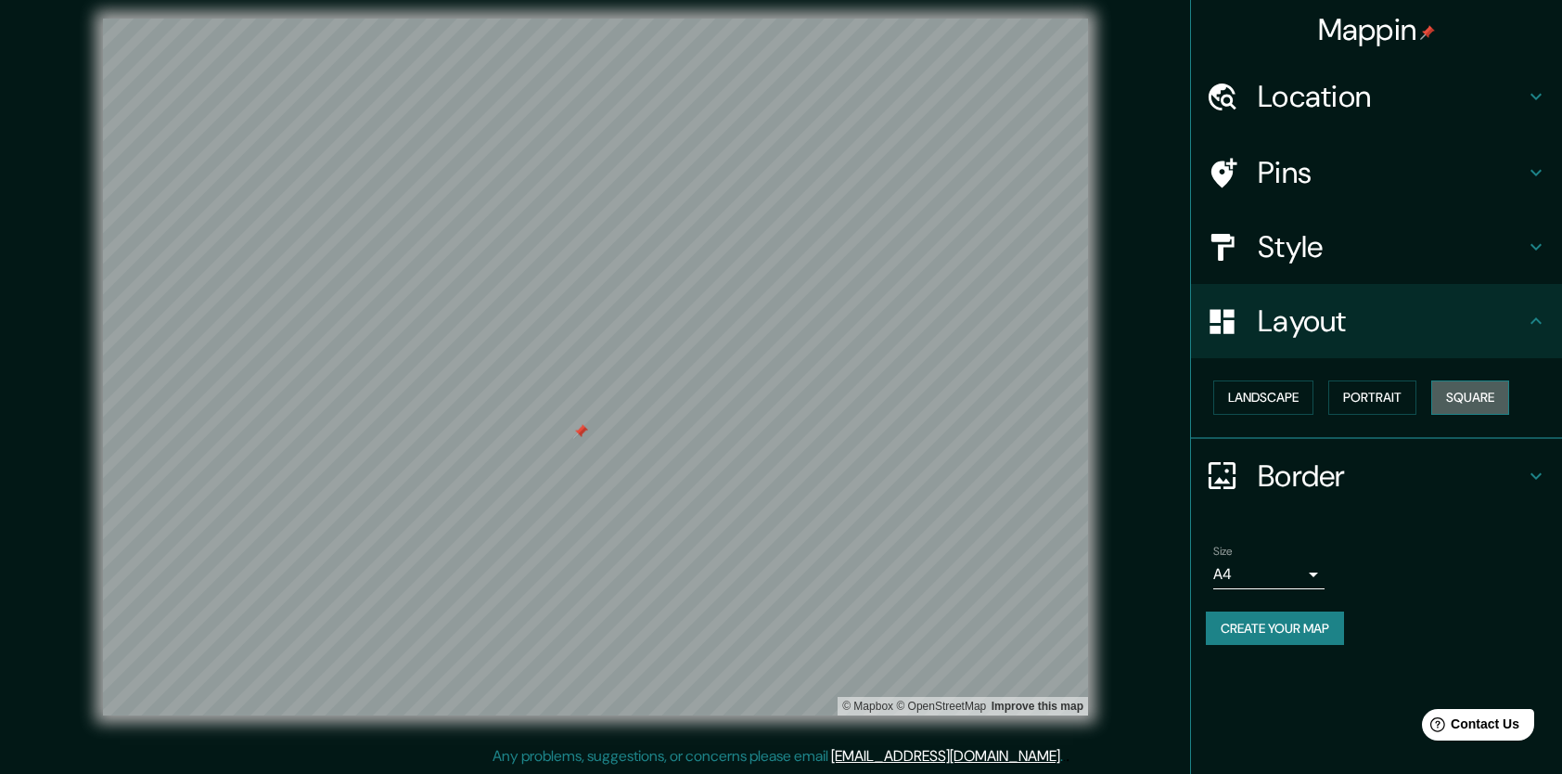
click at [1451, 400] on button "Square" at bounding box center [1470, 397] width 78 height 34
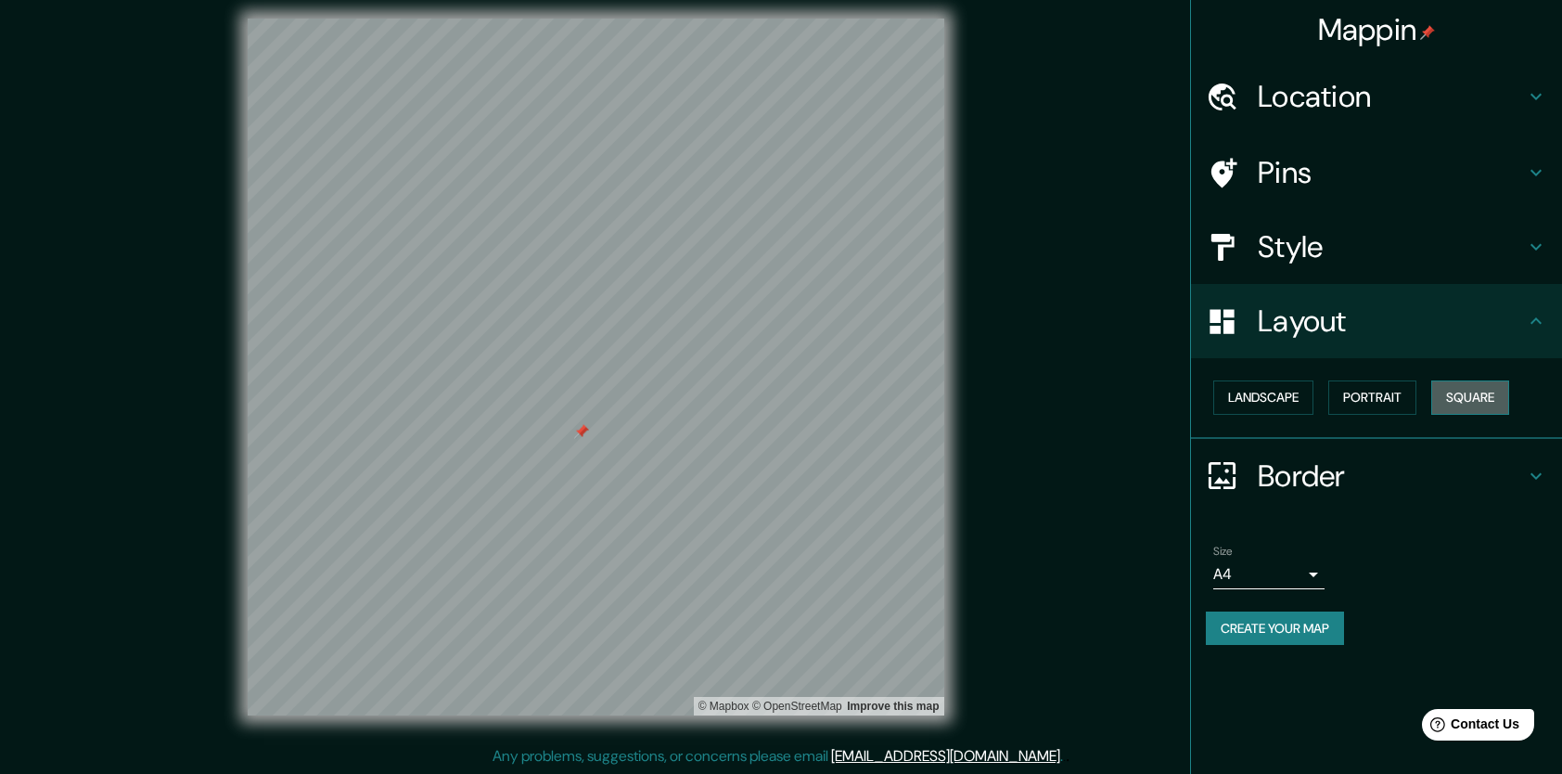
click at [1451, 400] on button "Square" at bounding box center [1470, 397] width 78 height 34
click at [1399, 402] on button "Portrait" at bounding box center [1372, 397] width 88 height 34
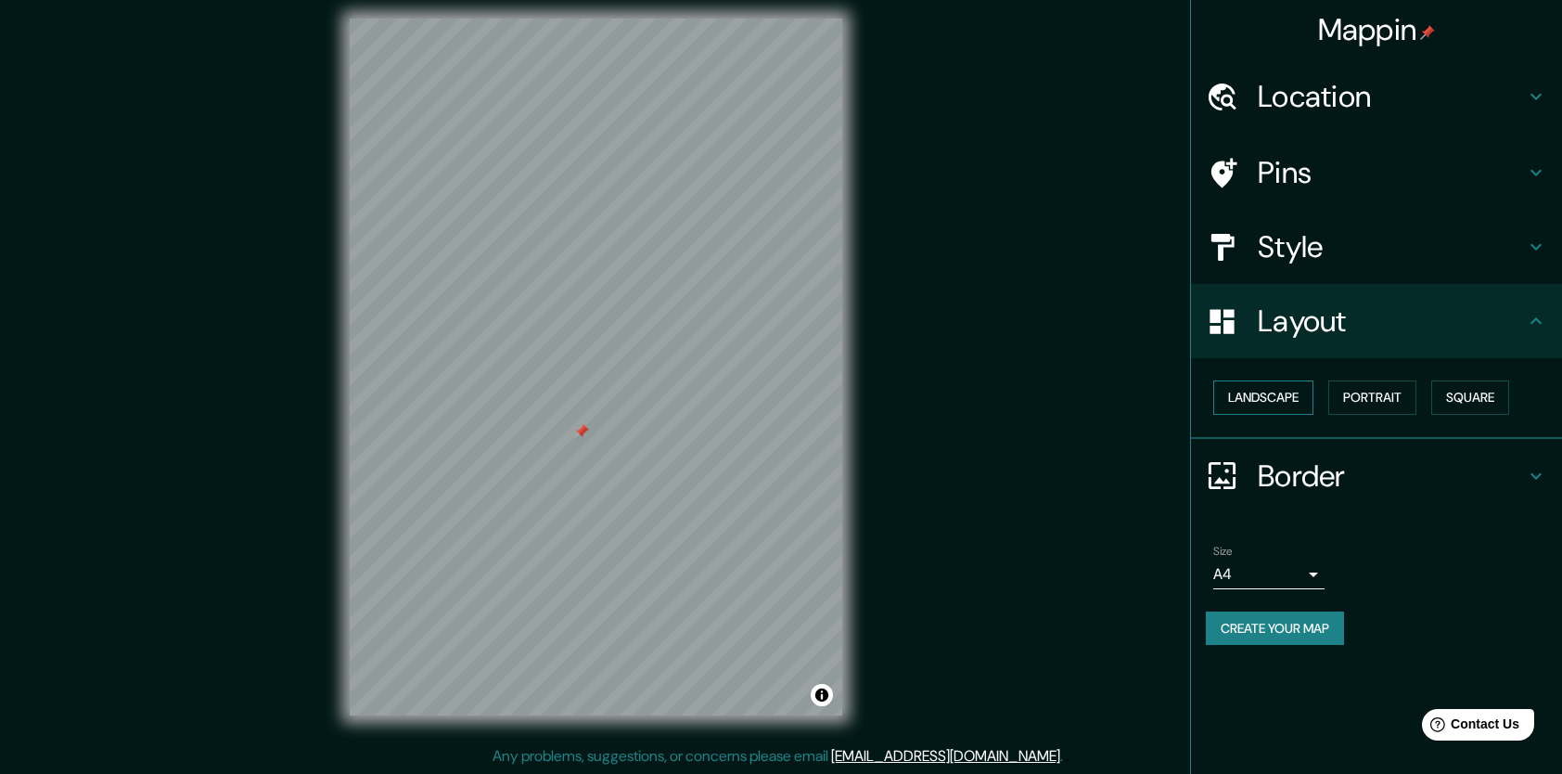
click at [1312, 391] on button "Landscape" at bounding box center [1263, 397] width 100 height 34
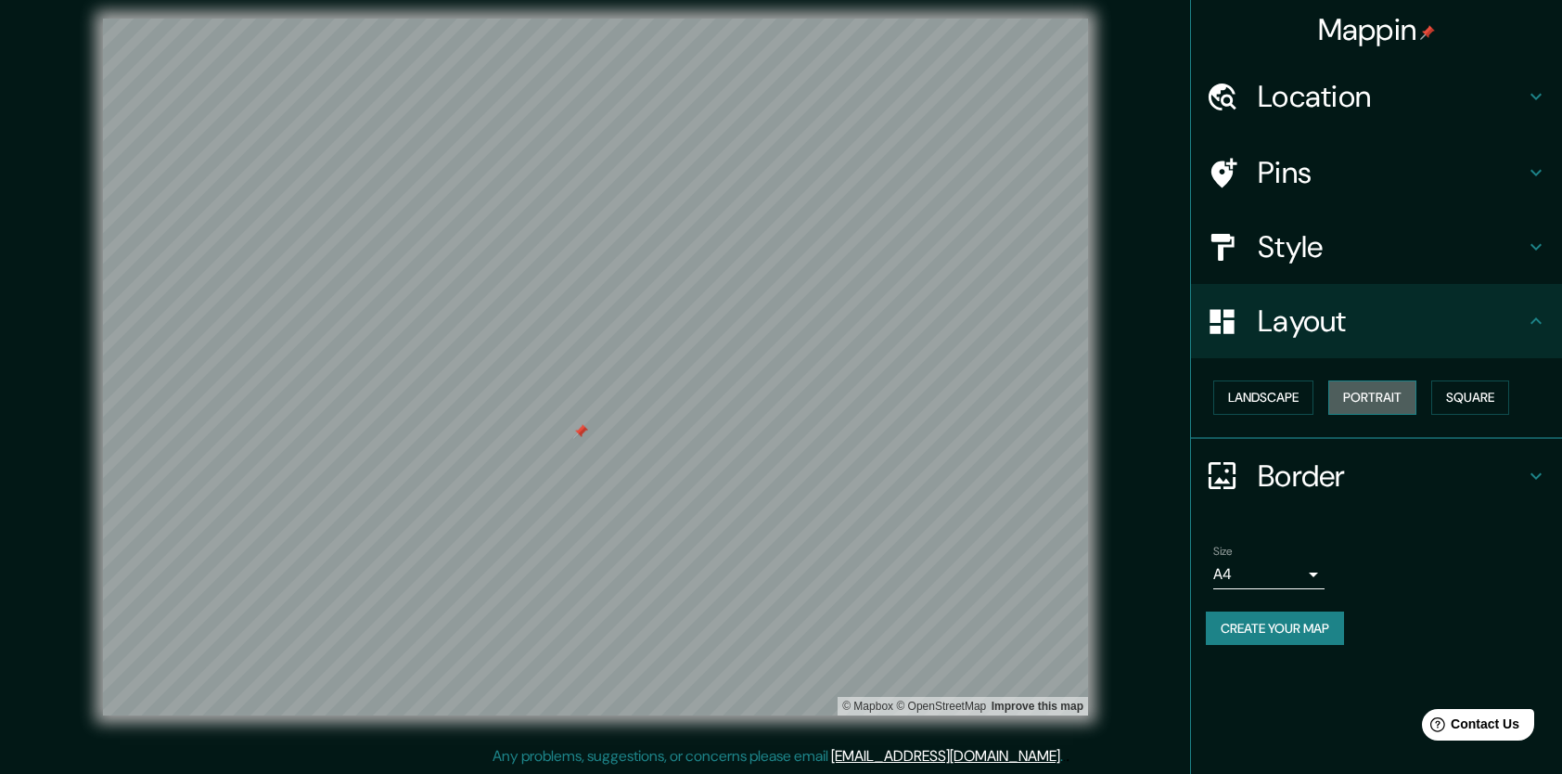
click at [1390, 393] on button "Portrait" at bounding box center [1372, 397] width 88 height 34
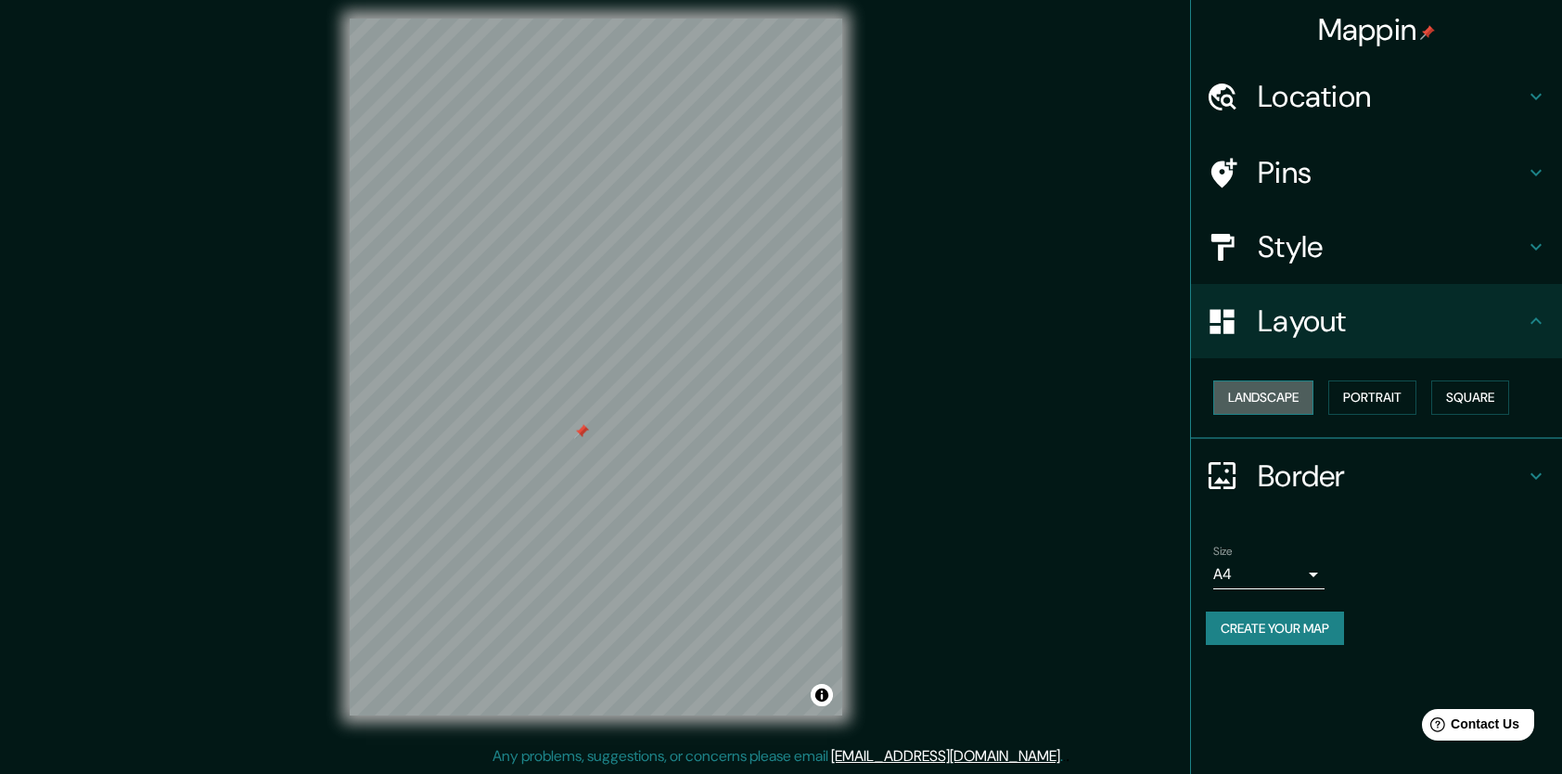
click at [1262, 397] on button "Landscape" at bounding box center [1263, 397] width 100 height 34
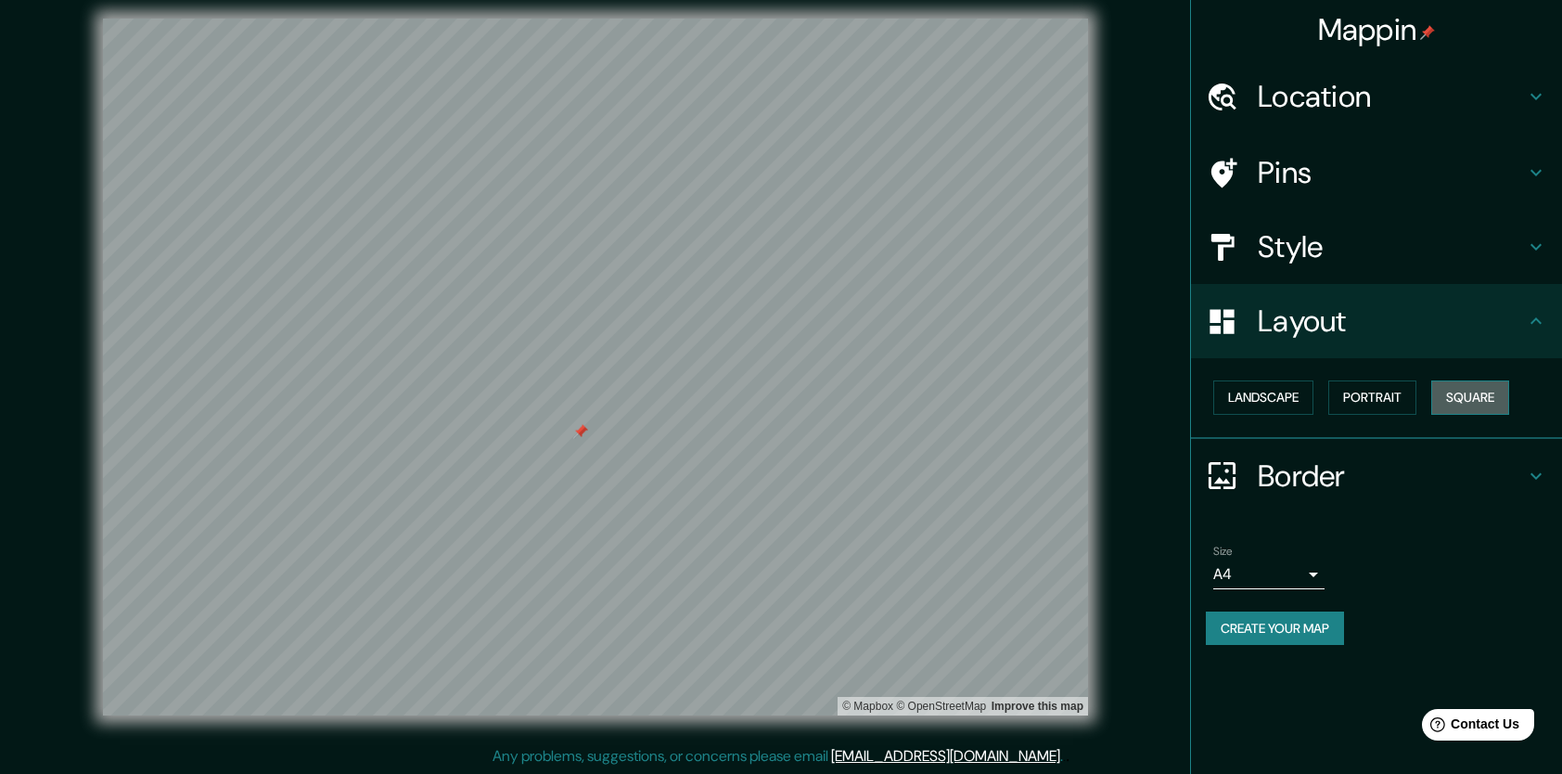
click at [1461, 397] on button "Square" at bounding box center [1470, 397] width 78 height 34
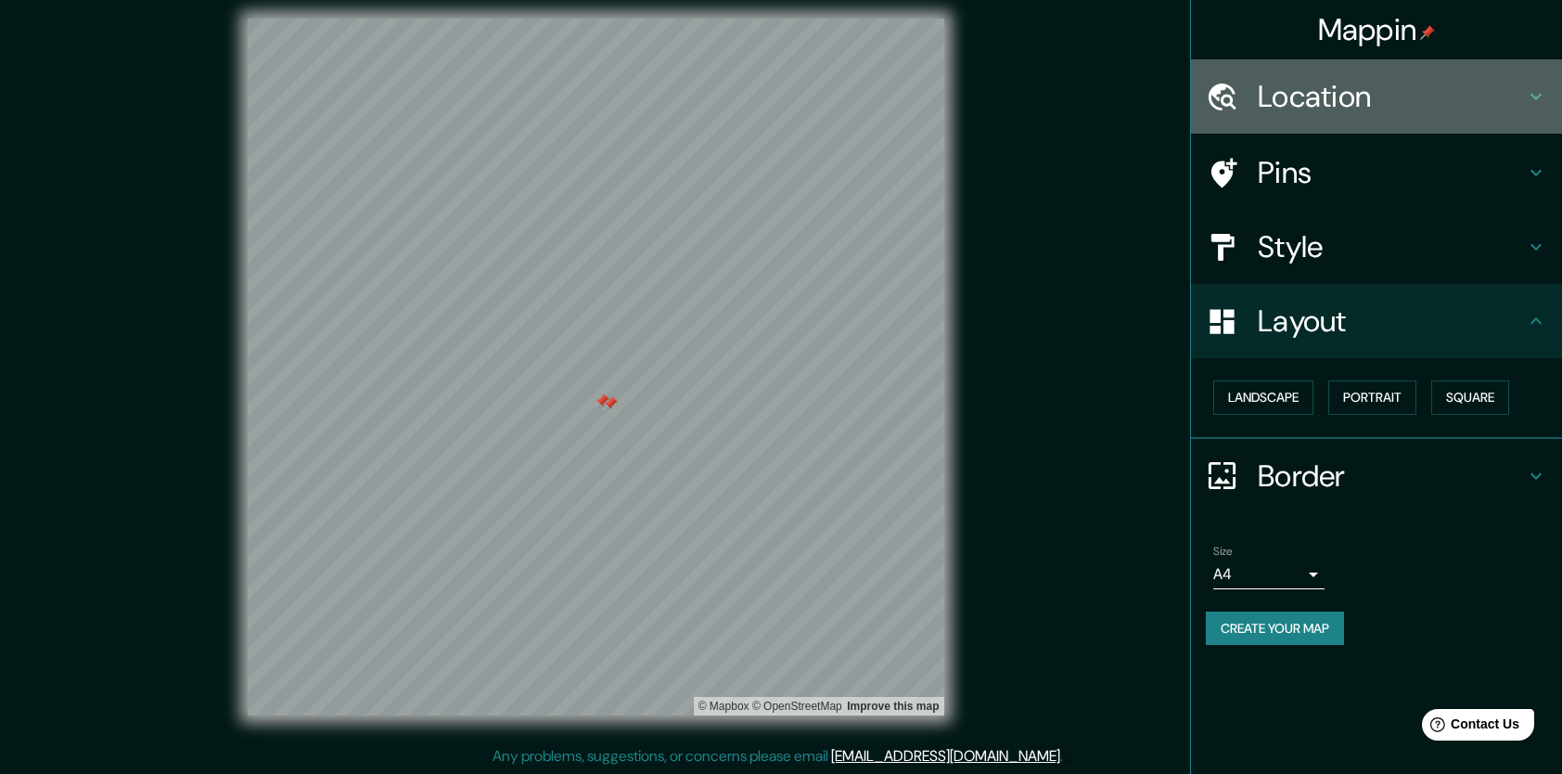
click at [1390, 102] on h4 "Location" at bounding box center [1391, 96] width 267 height 37
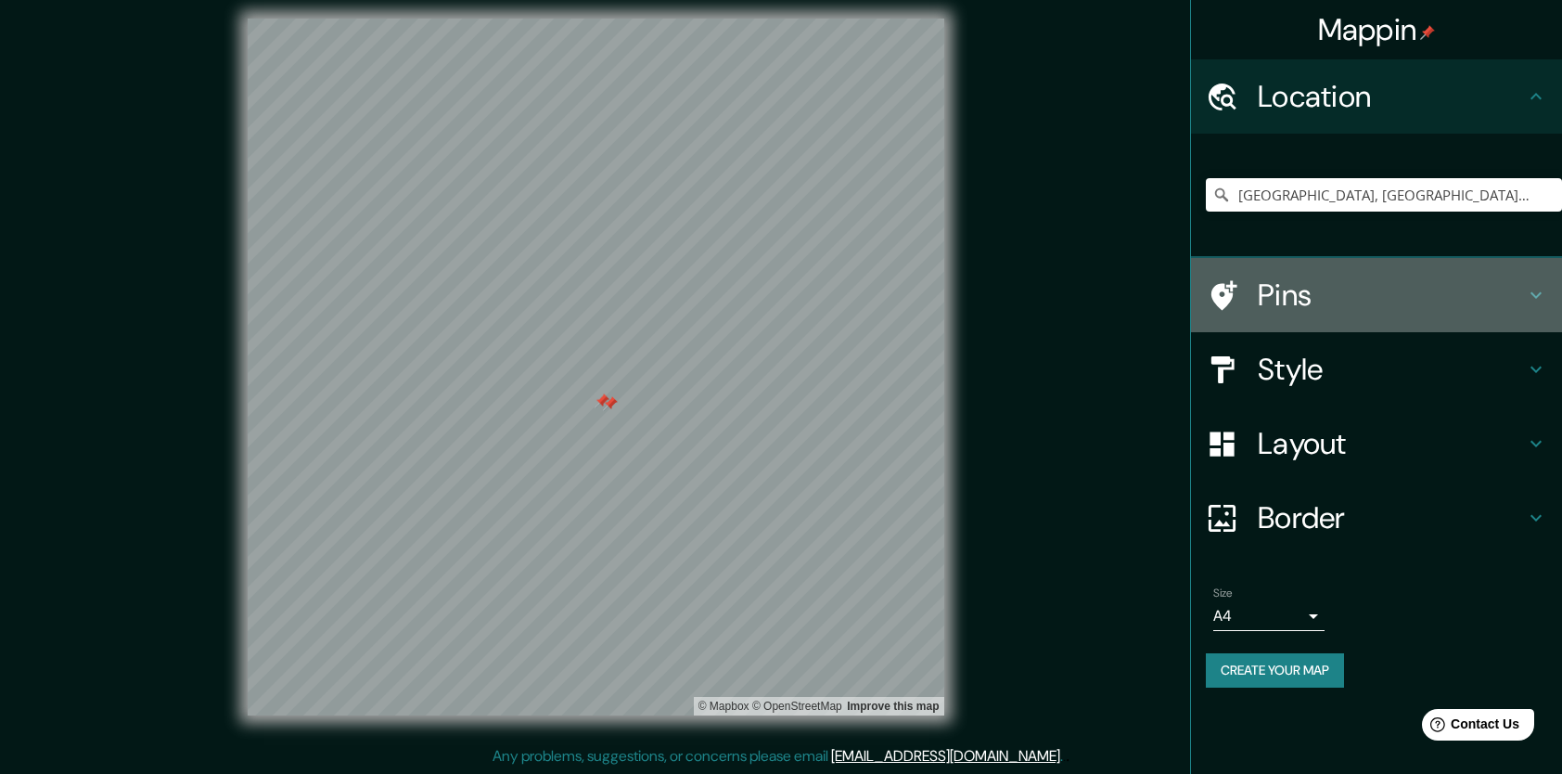
click at [1412, 289] on h4 "Pins" at bounding box center [1391, 294] width 267 height 37
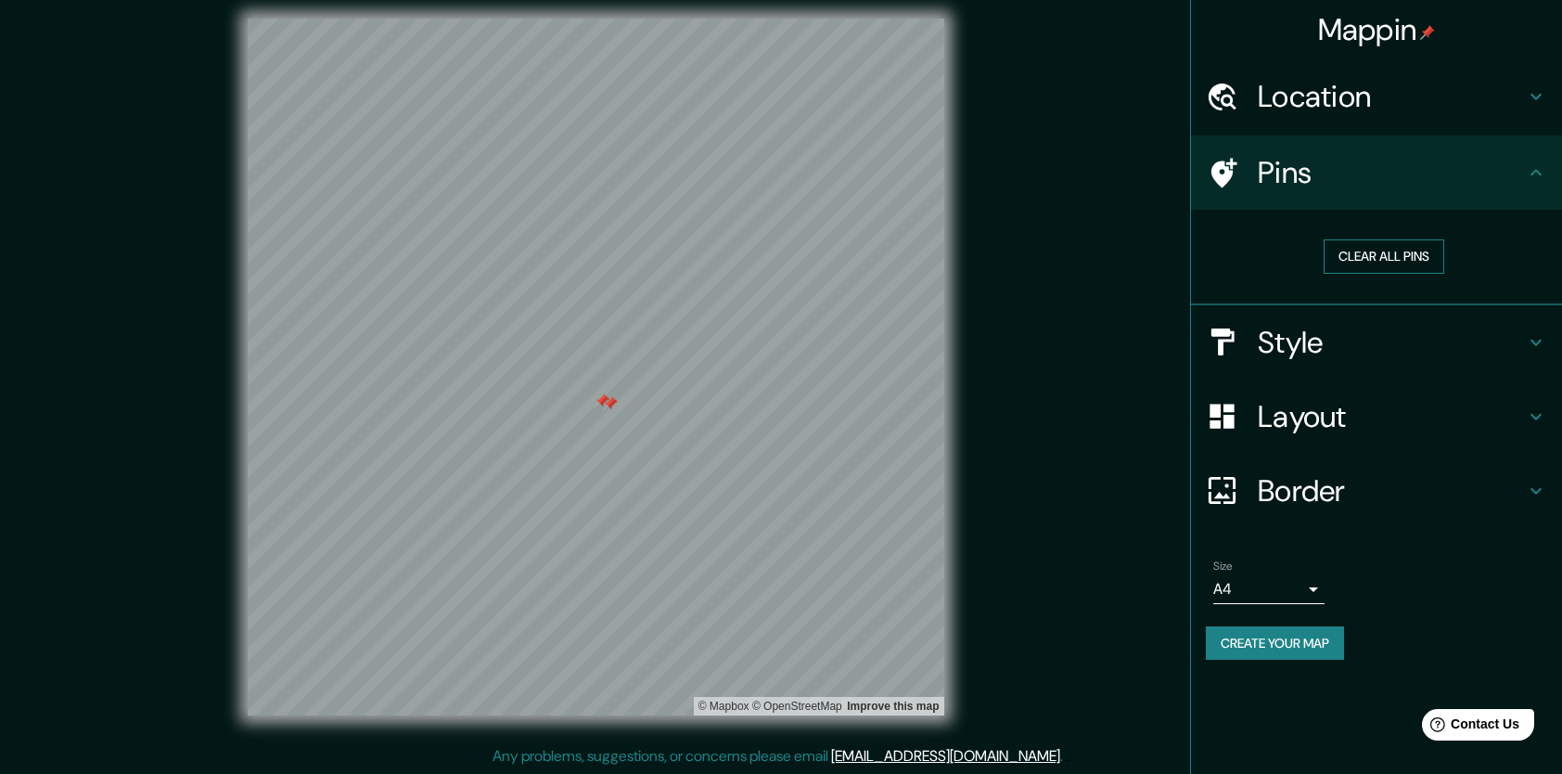
click at [1383, 255] on button "Clear all pins" at bounding box center [1384, 256] width 121 height 34
click at [1403, 261] on button "Clear all pins" at bounding box center [1384, 256] width 121 height 34
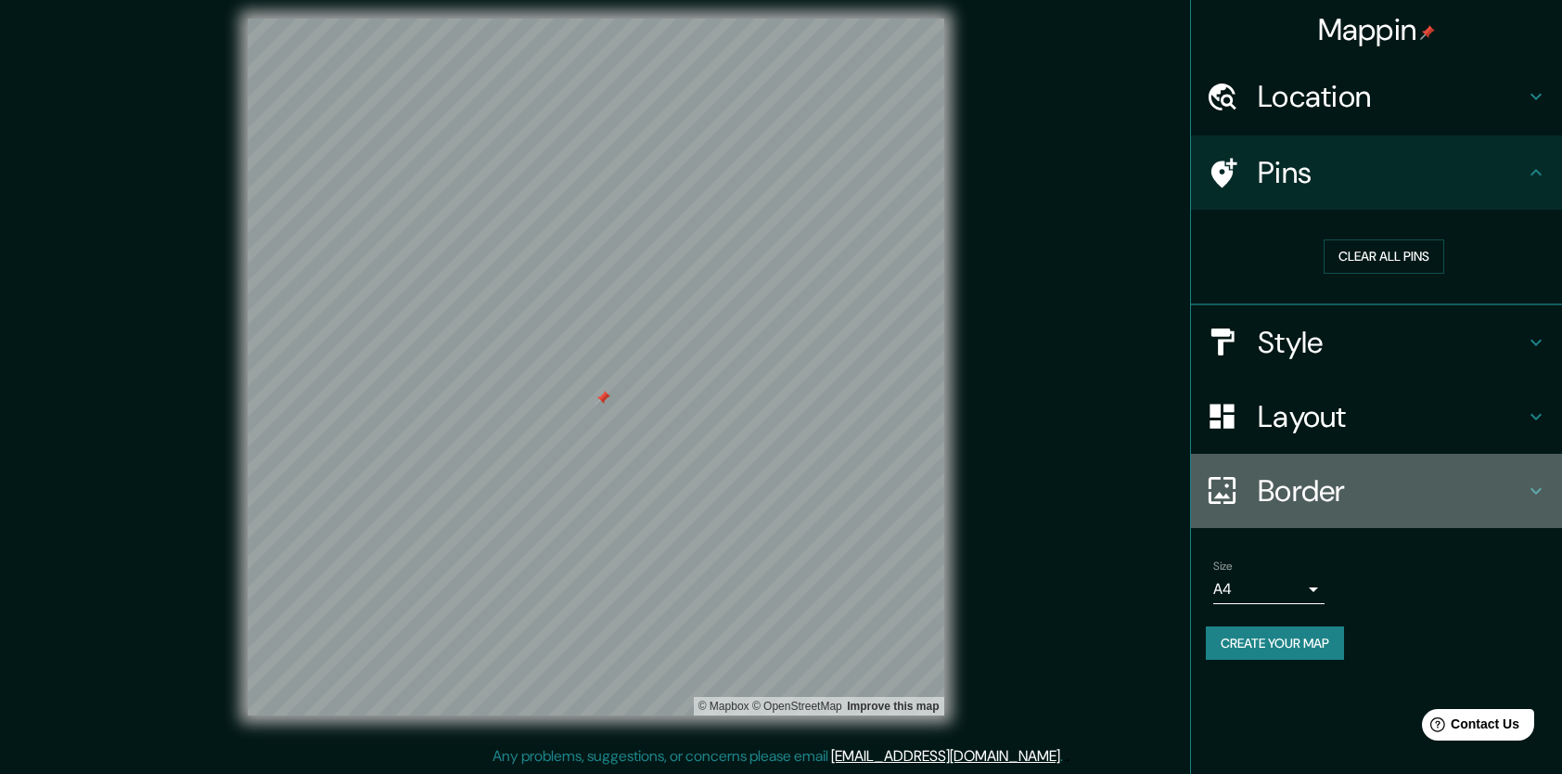
click at [1364, 473] on h4 "Border" at bounding box center [1391, 490] width 267 height 37
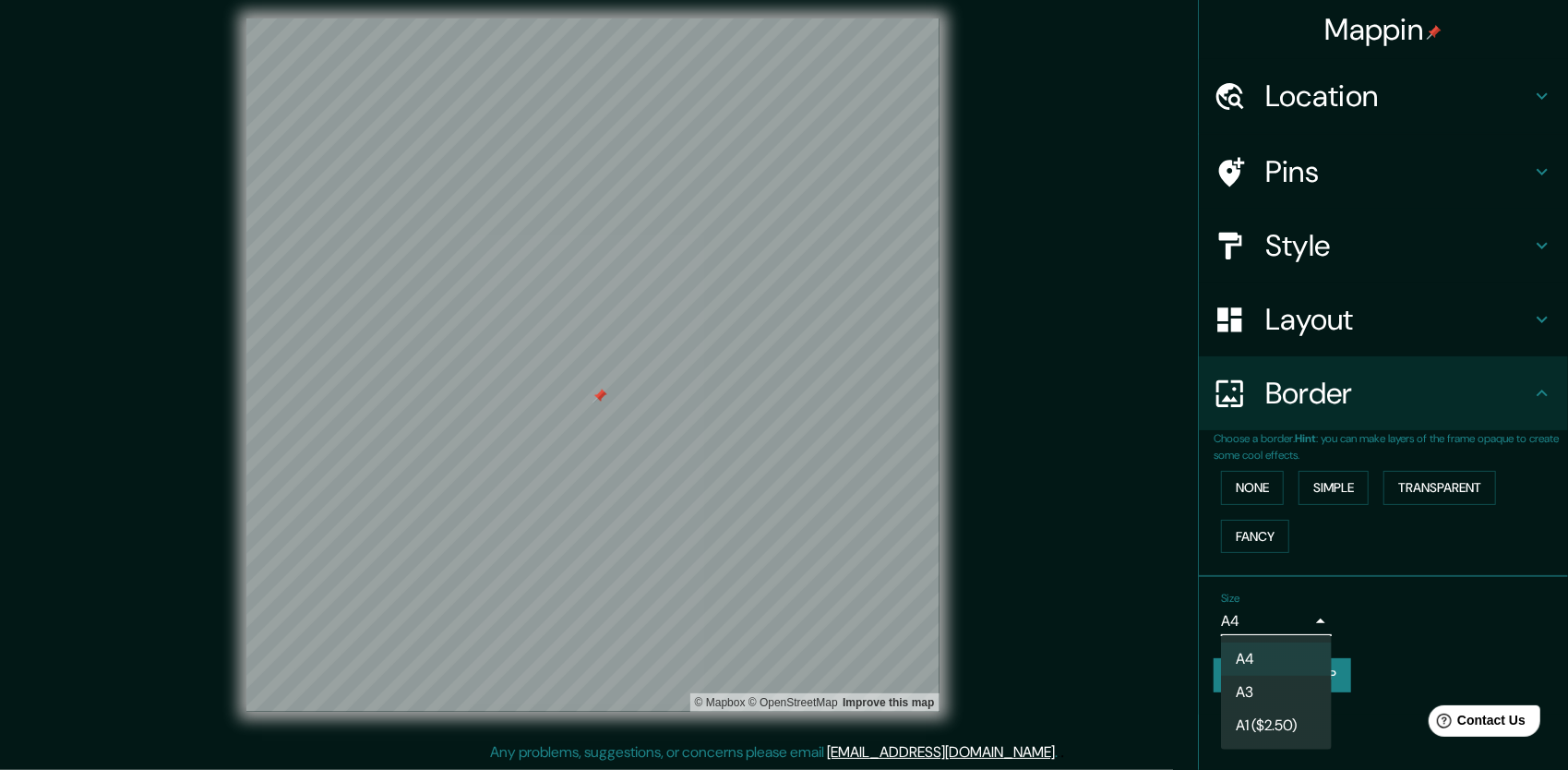
click at [1277, 615] on body "Mappin Location [GEOGRAPHIC_DATA], [GEOGRAPHIC_DATA], [GEOGRAPHIC_DATA] Pins St…" at bounding box center [784, 374] width 1568 height 770
click at [1464, 641] on div at bounding box center [784, 385] width 1568 height 770
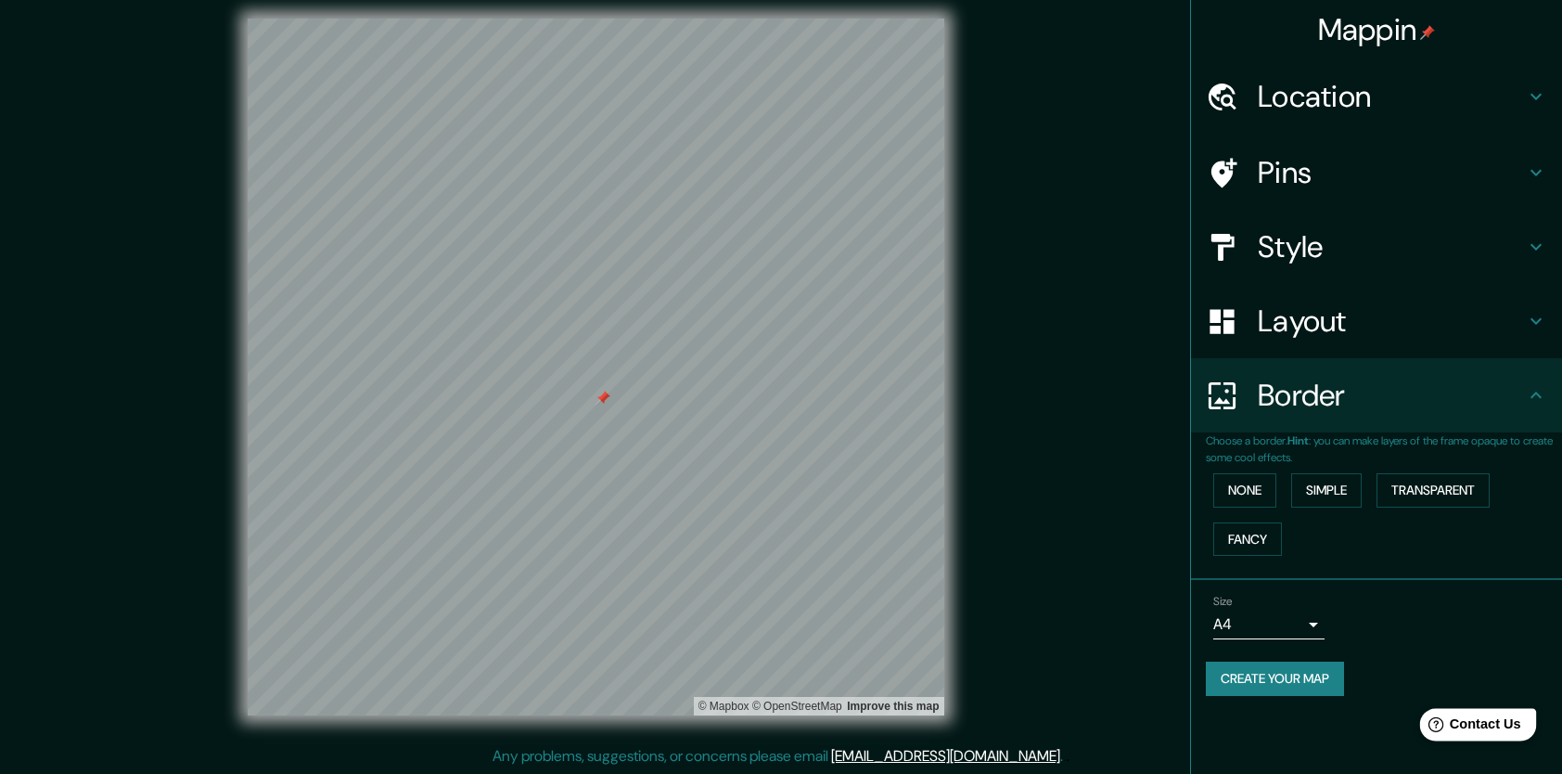
click at [1465, 729] on span "Contact Us" at bounding box center [1485, 724] width 71 height 16
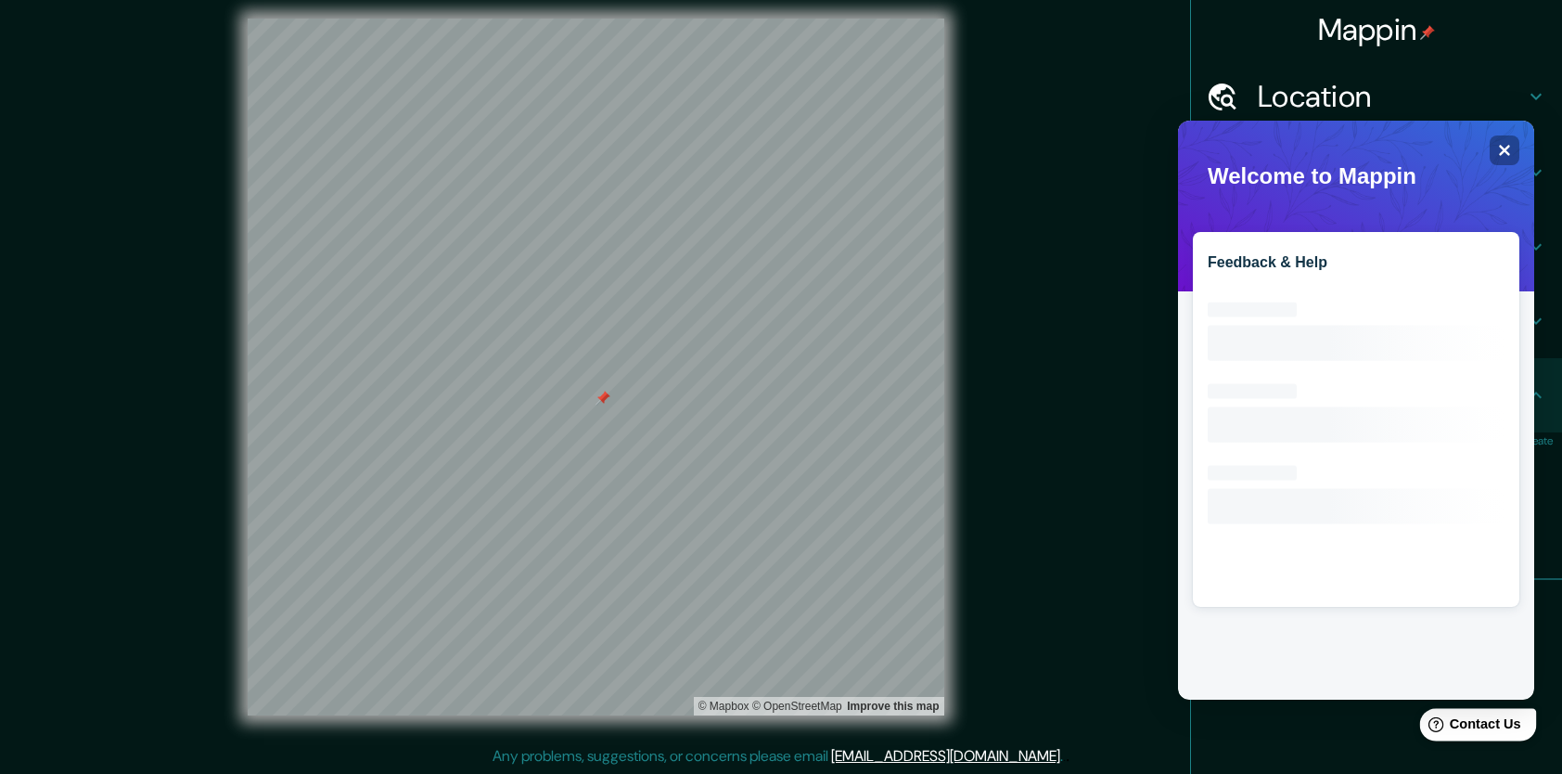
scroll to position [0, 0]
